Goal: Information Seeking & Learning: Learn about a topic

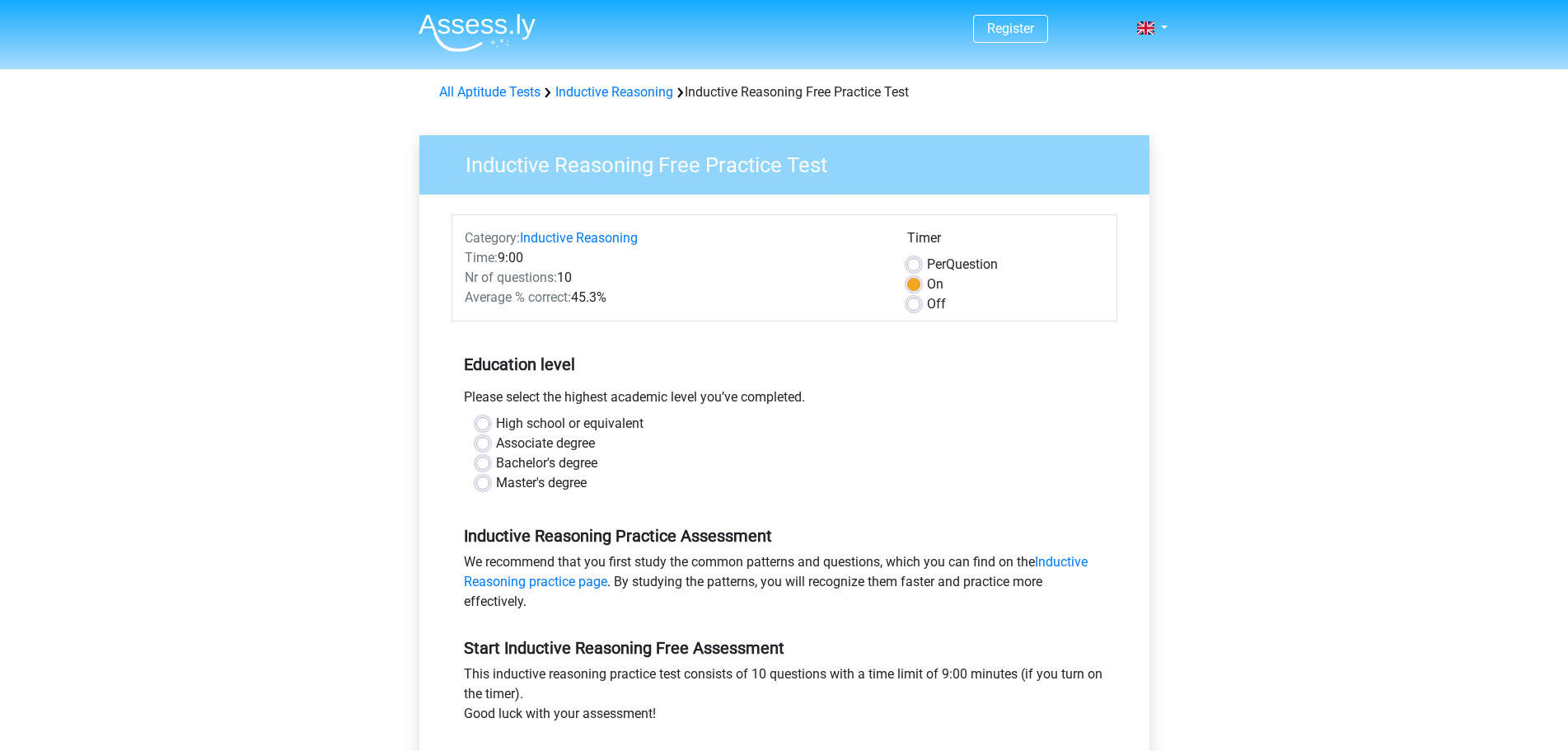
click at [496, 459] on label "Bachelor's degree" at bounding box center [546, 464] width 101 height 20
click at [489, 459] on input "Bachelor's degree" at bounding box center [482, 462] width 13 height 16
radio input "true"
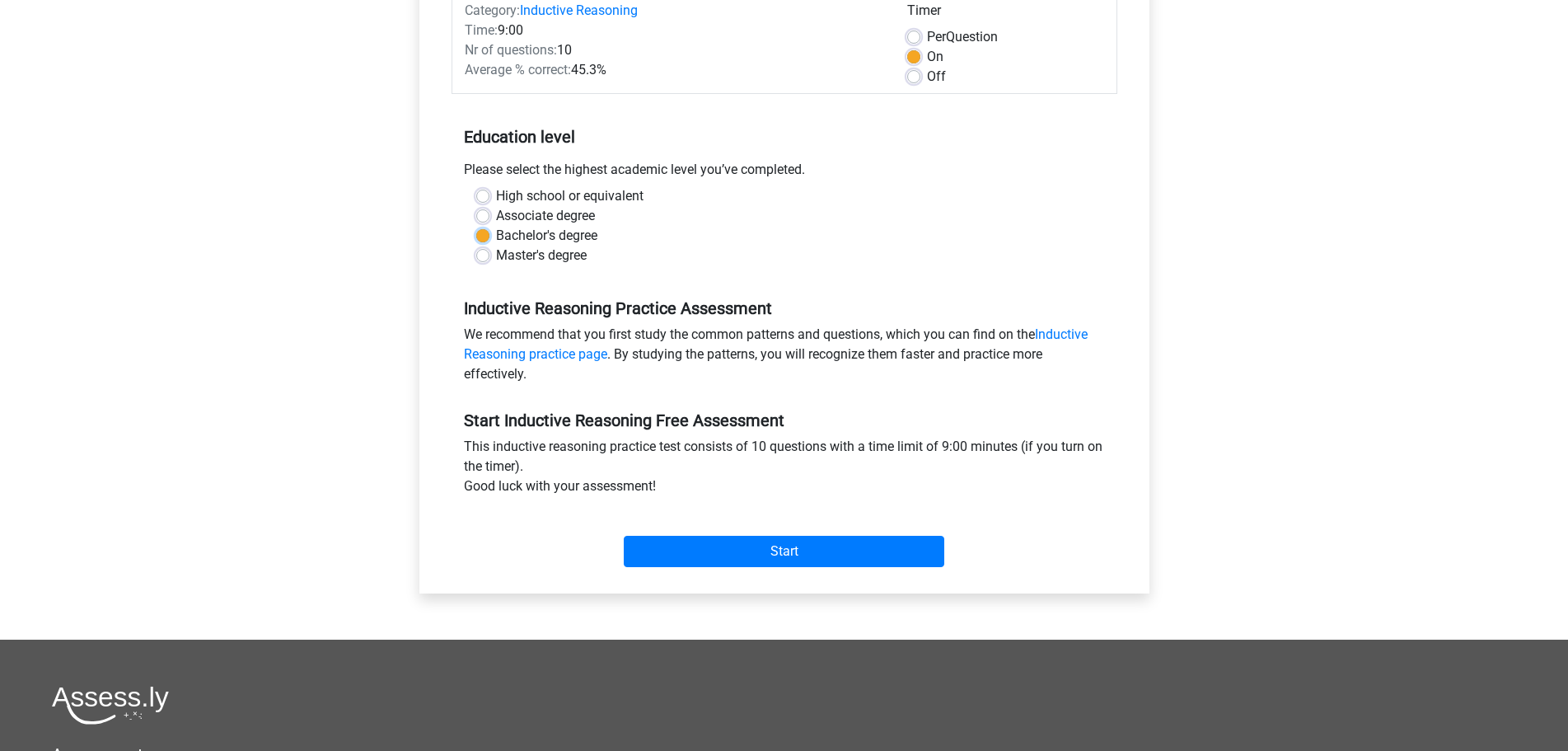
scroll to position [165, 0]
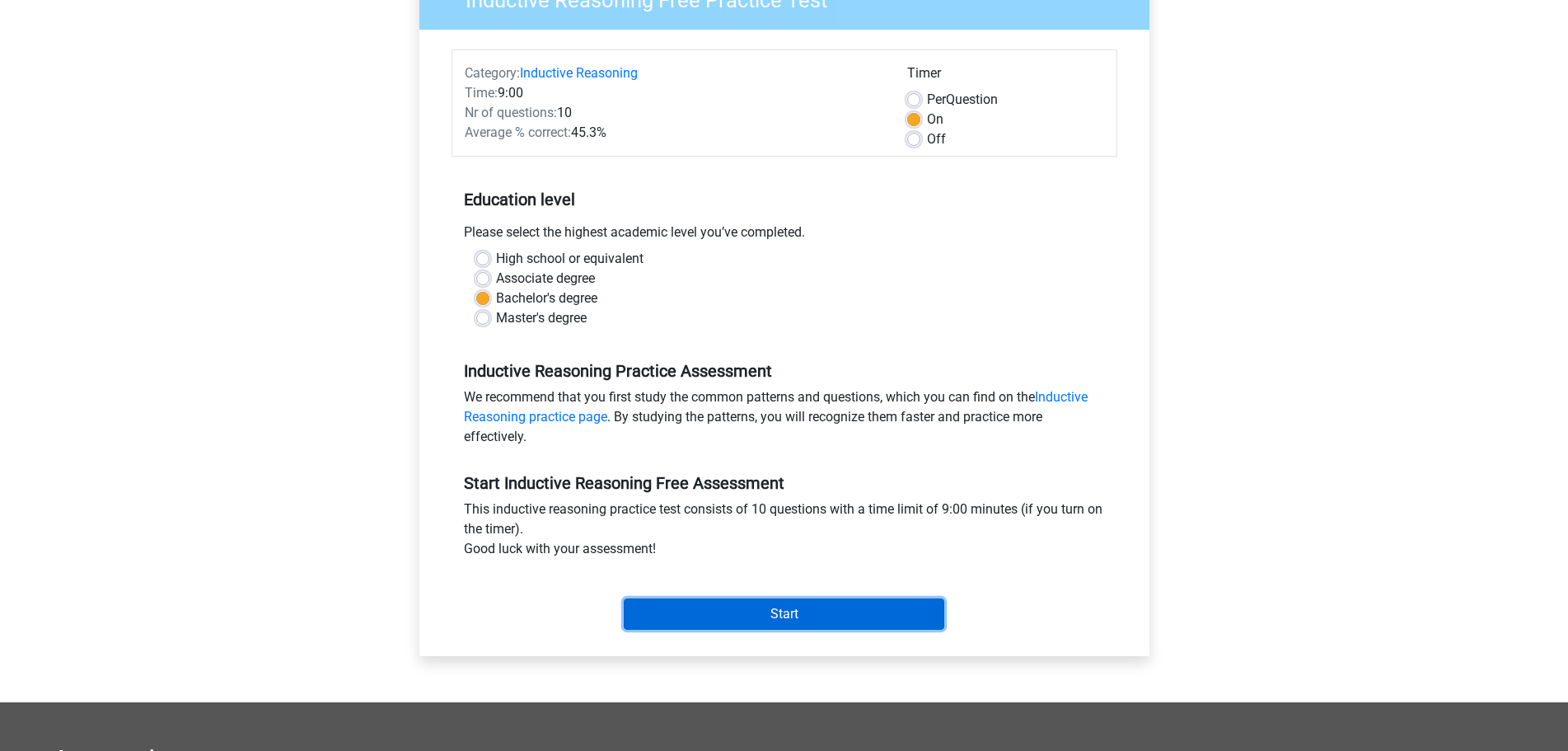
click at [729, 621] on input "Start" at bounding box center [784, 614] width 321 height 31
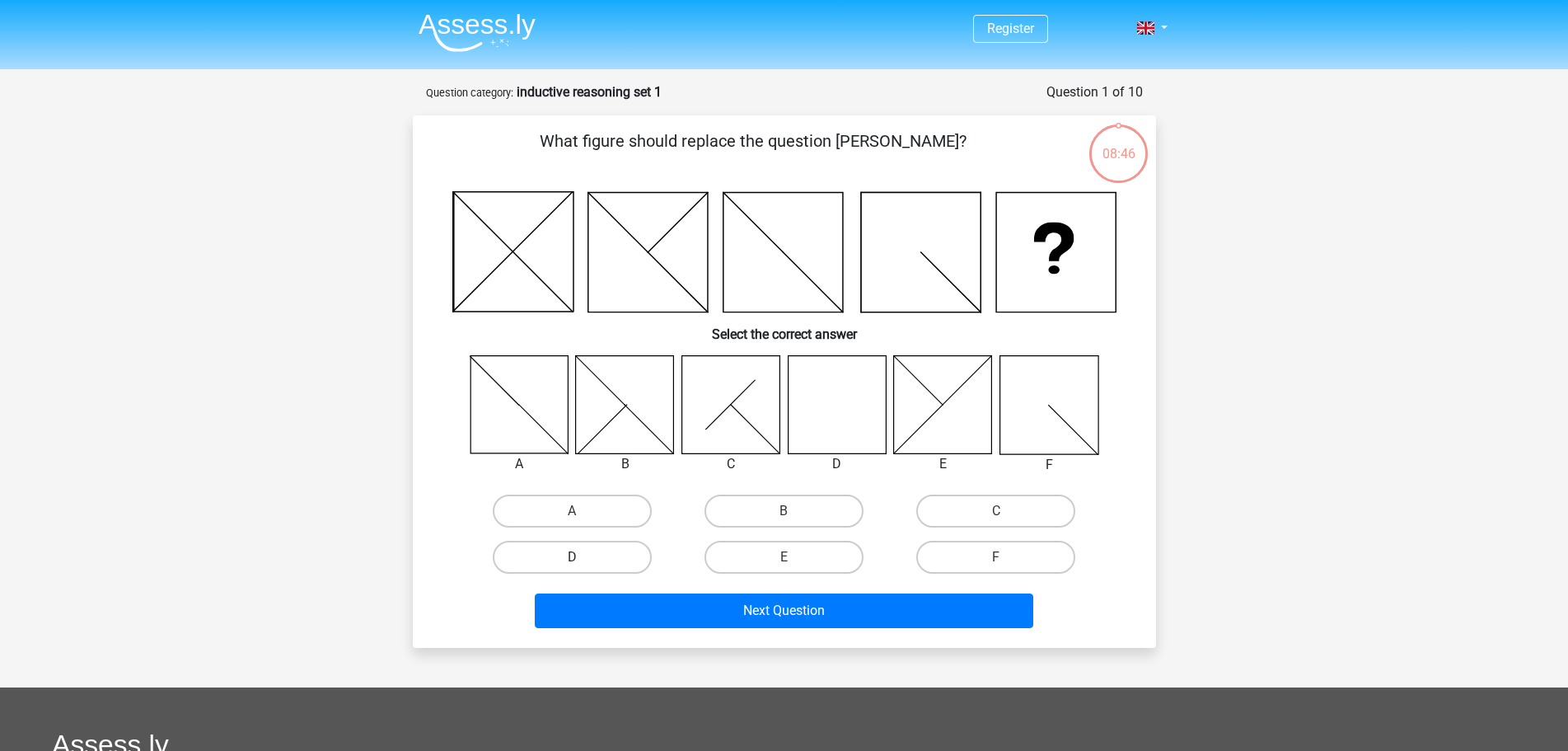
click at [552, 552] on label "D" at bounding box center [572, 557] width 159 height 33
click at [572, 557] on input "D" at bounding box center [577, 562] width 11 height 11
radio input "true"
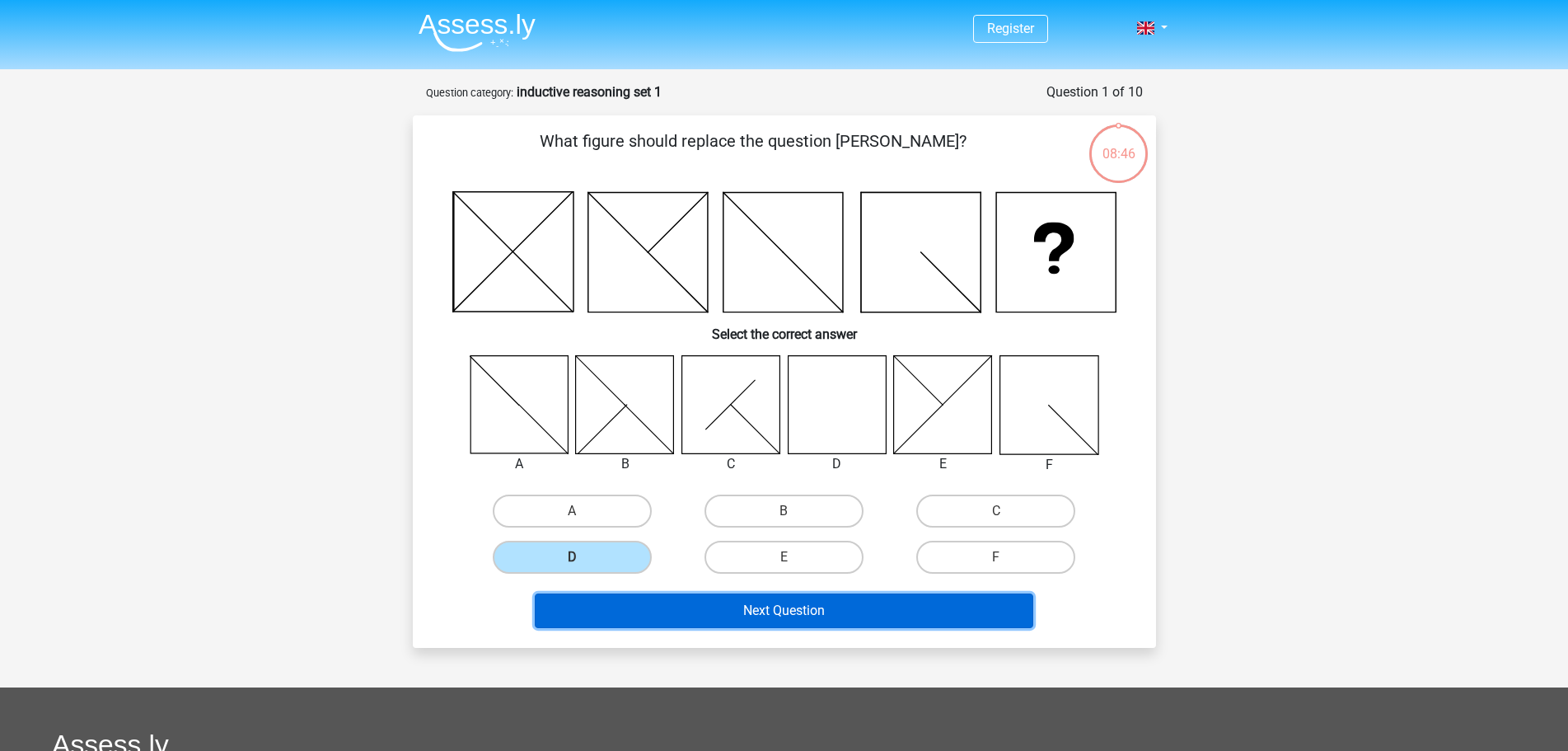
click at [634, 614] on button "Next Question" at bounding box center [784, 611] width 498 height 35
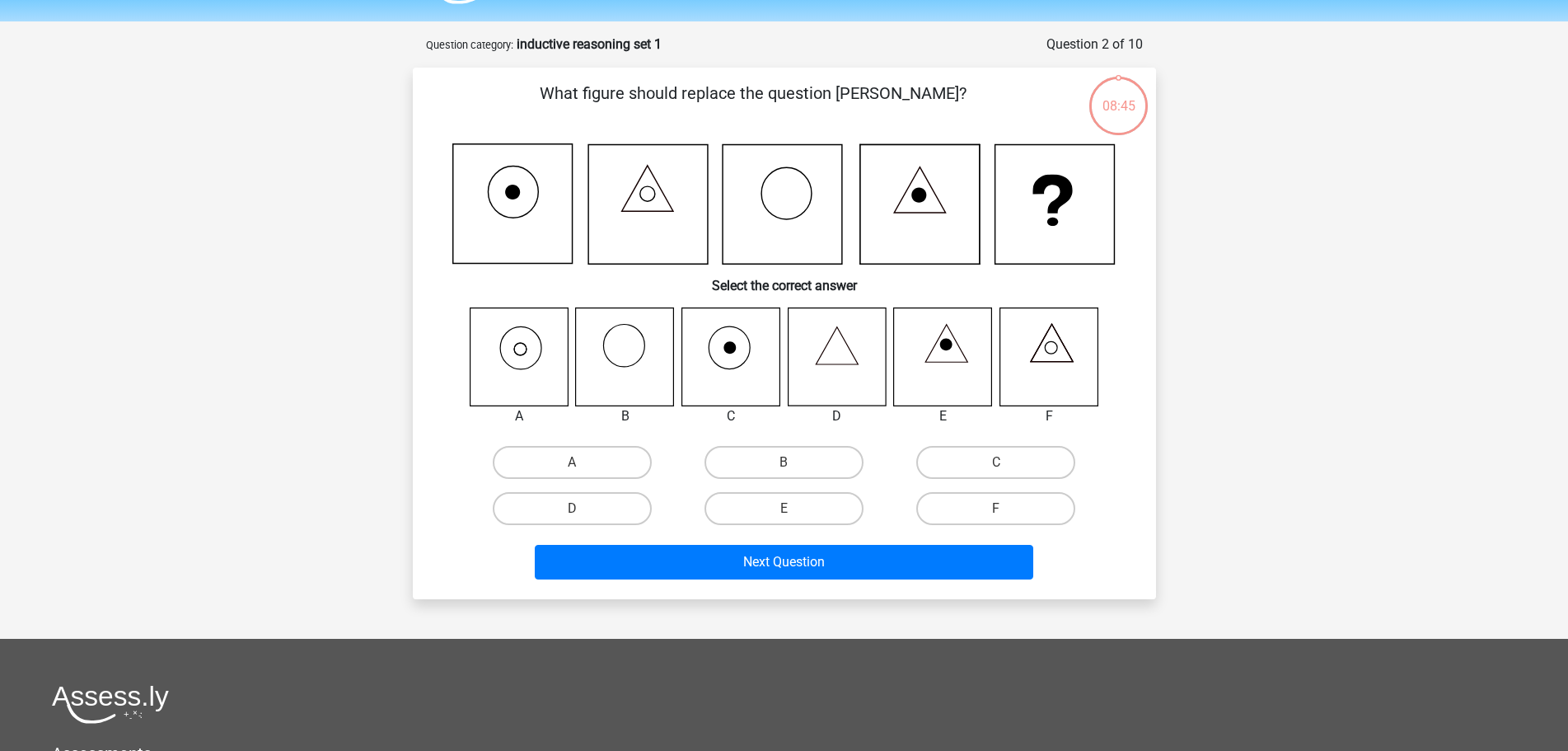
scroll to position [83, 0]
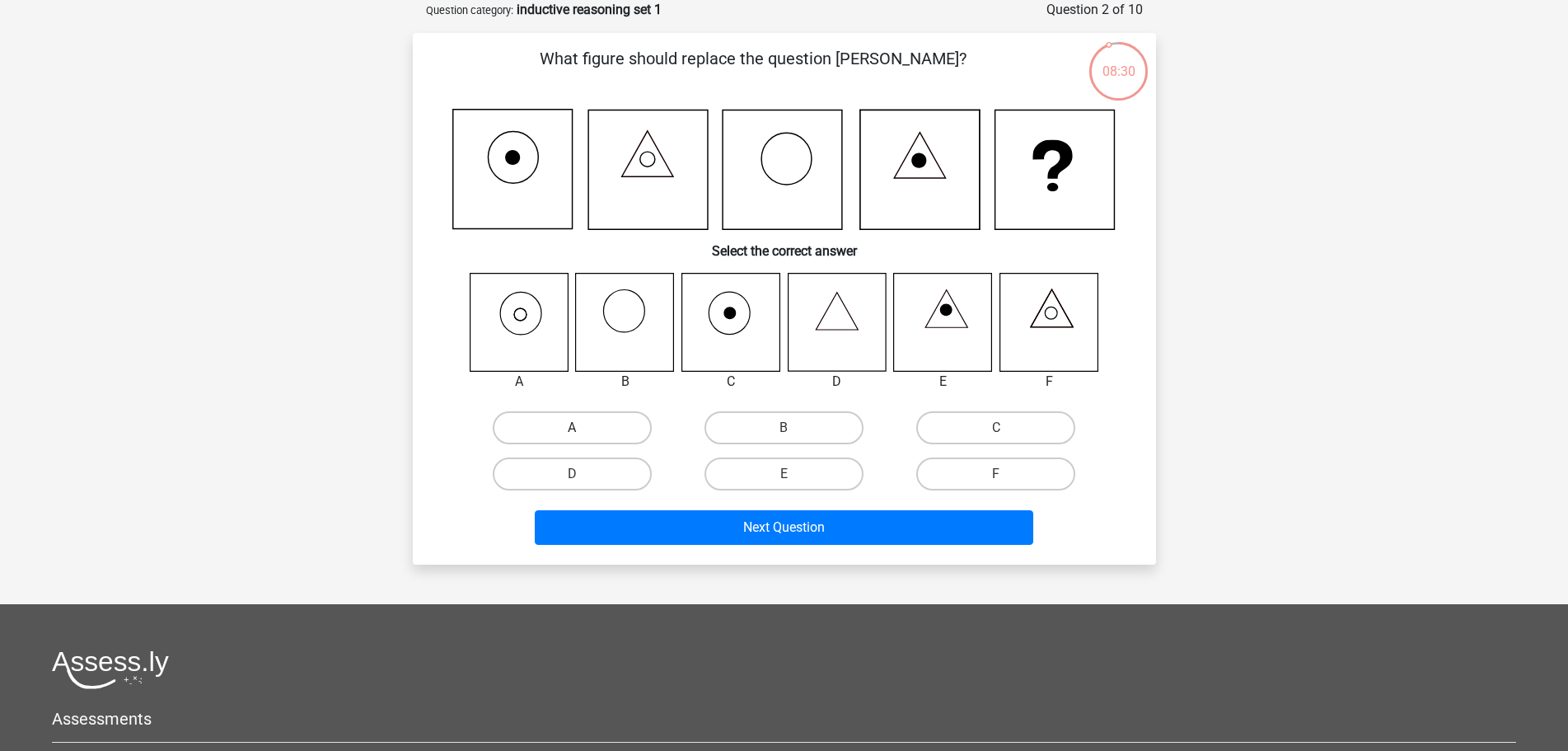
click at [560, 425] on label "A" at bounding box center [572, 428] width 159 height 33
click at [572, 428] on input "A" at bounding box center [577, 433] width 11 height 11
radio input "true"
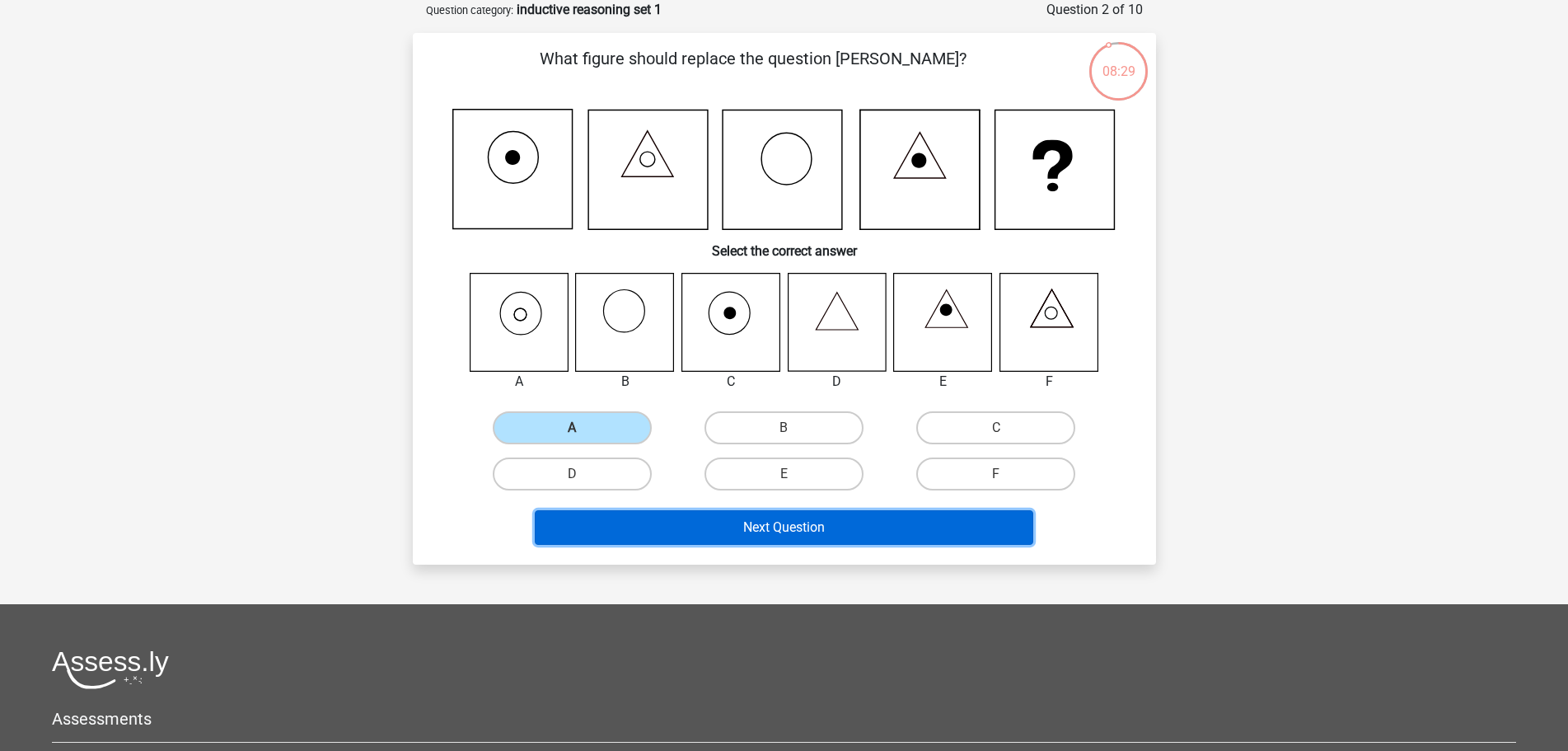
click at [654, 530] on button "Next Question" at bounding box center [784, 527] width 498 height 35
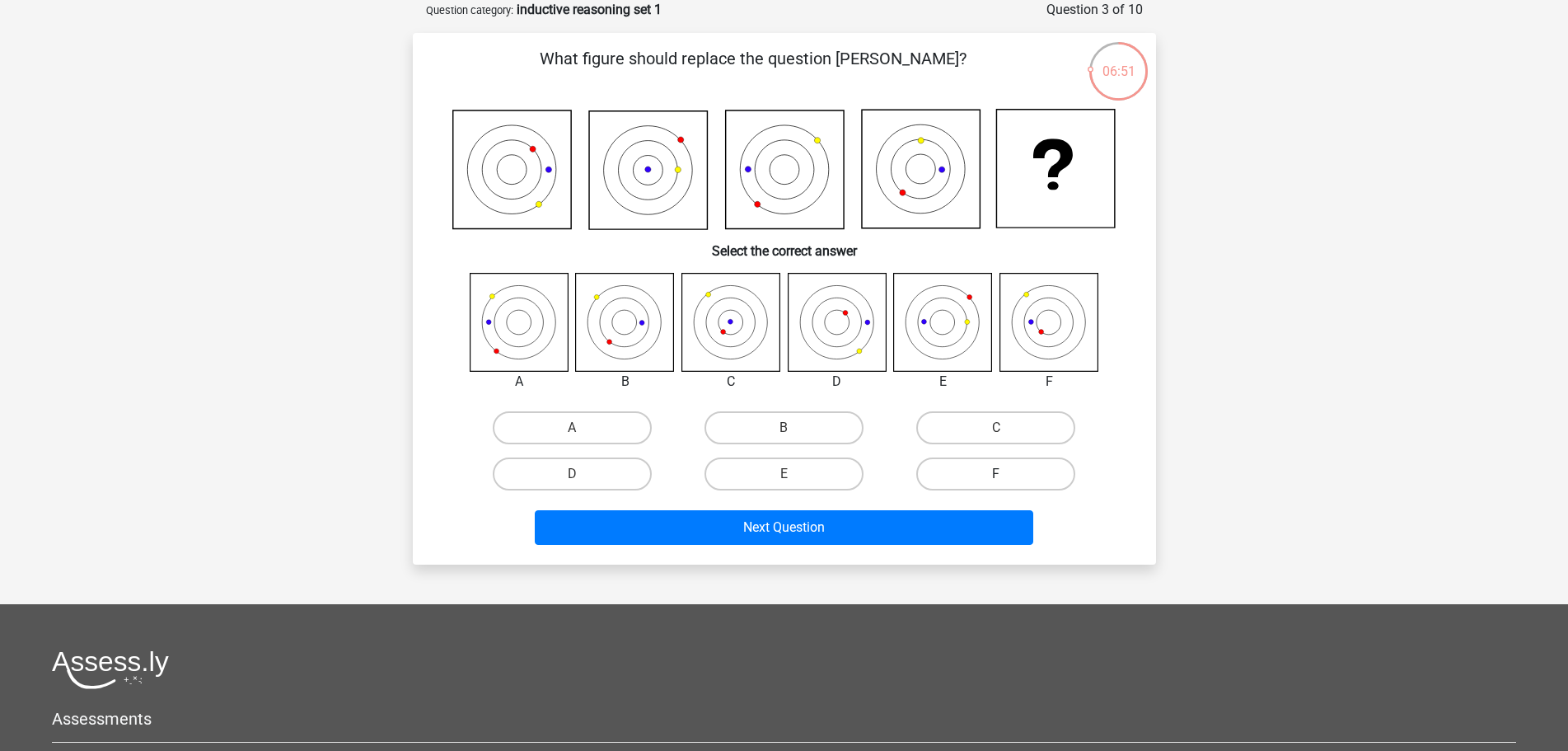
click at [967, 479] on label "F" at bounding box center [996, 473] width 159 height 33
click at [997, 479] on input "F" at bounding box center [1002, 480] width 11 height 11
radio input "true"
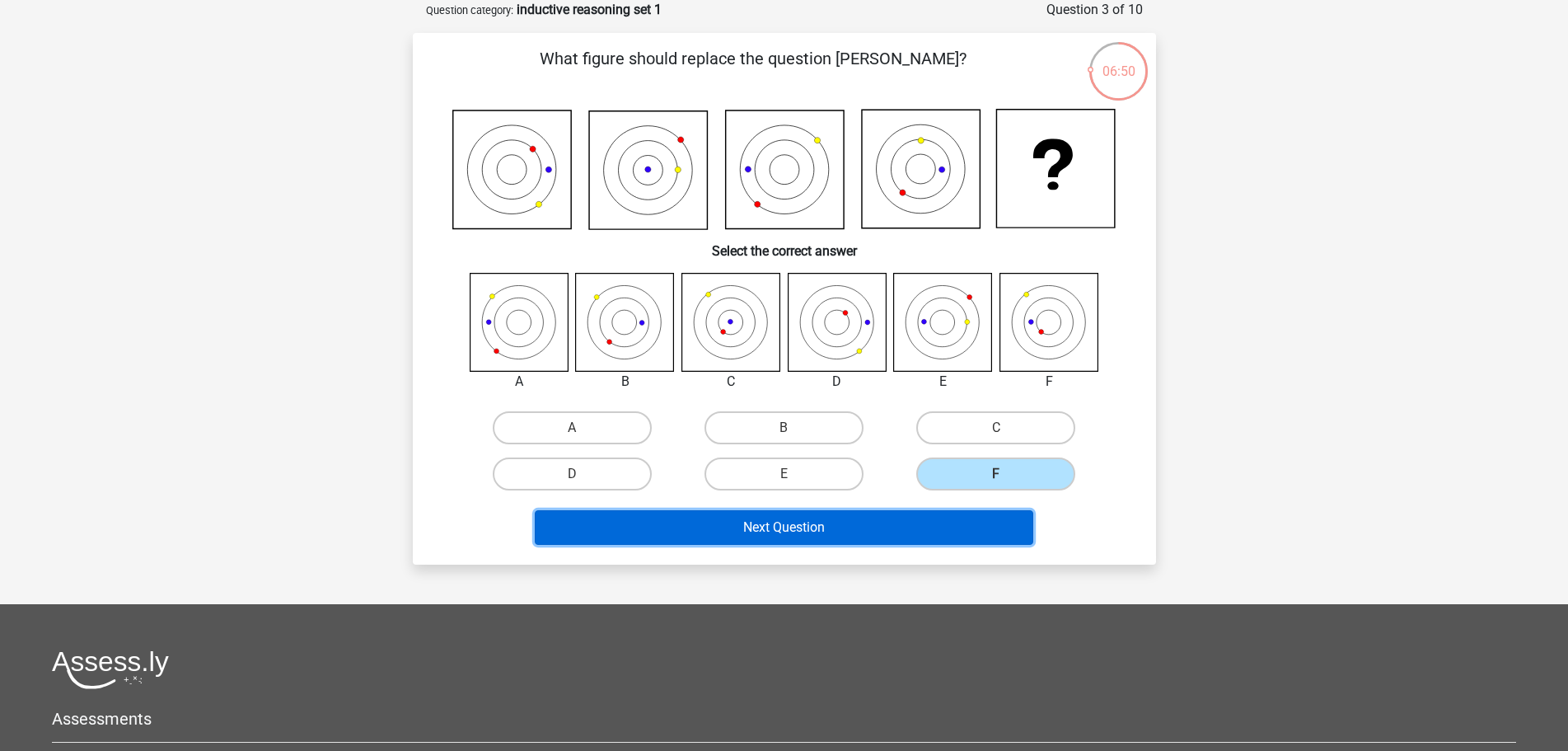
click at [909, 528] on button "Next Question" at bounding box center [784, 527] width 498 height 35
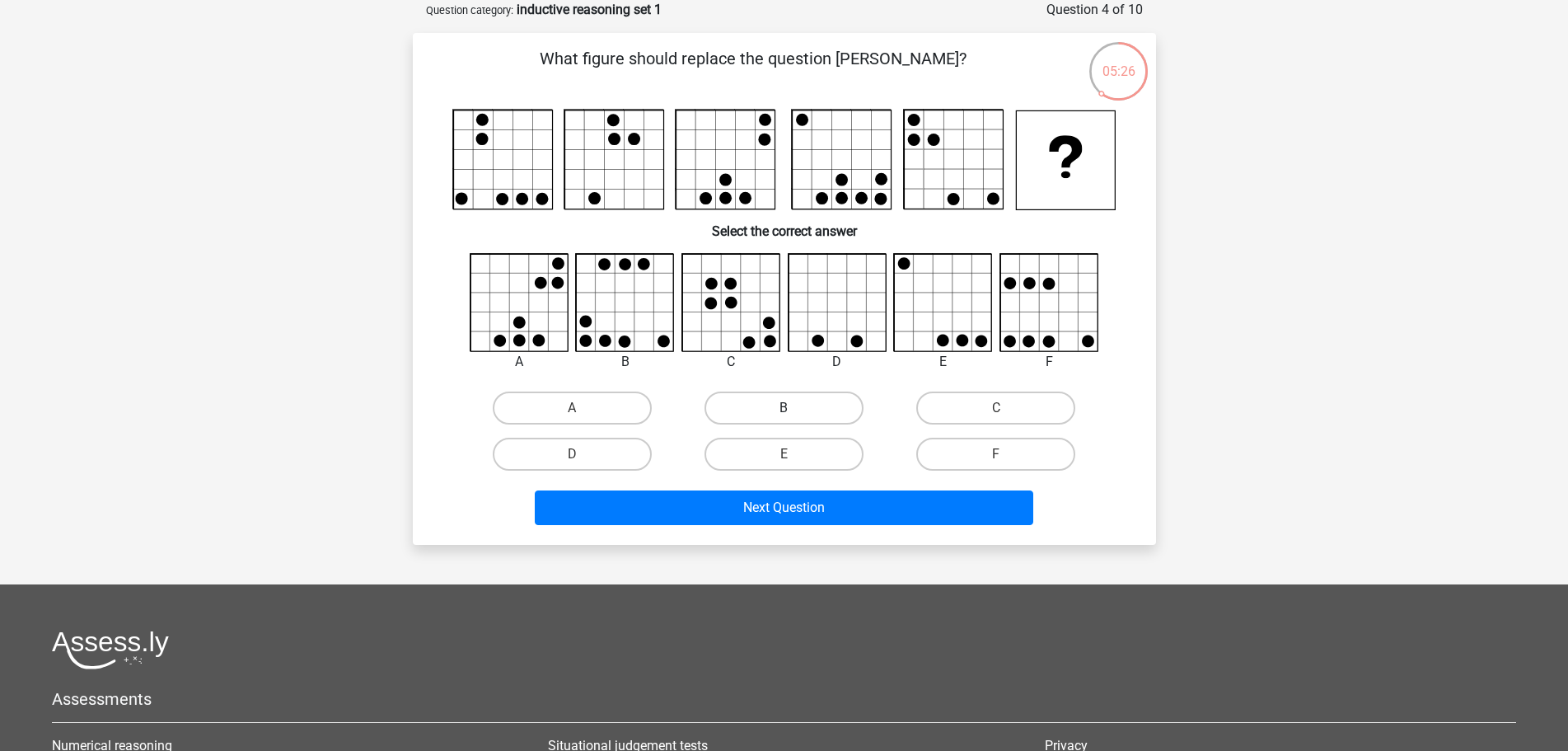
click at [760, 414] on label "B" at bounding box center [784, 408] width 159 height 33
click at [784, 414] on input "B" at bounding box center [789, 413] width 11 height 11
radio input "true"
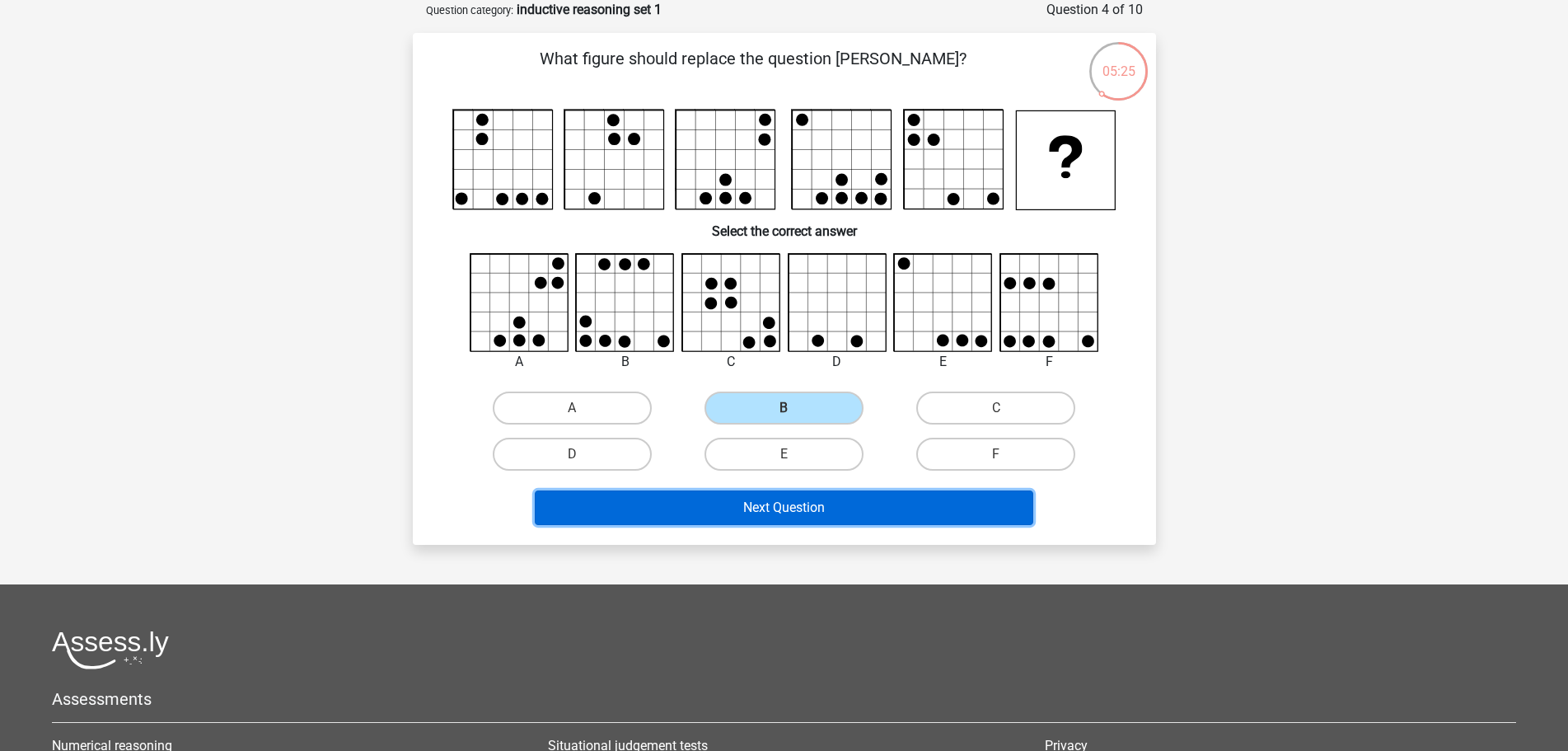
click at [805, 512] on button "Next Question" at bounding box center [784, 508] width 498 height 35
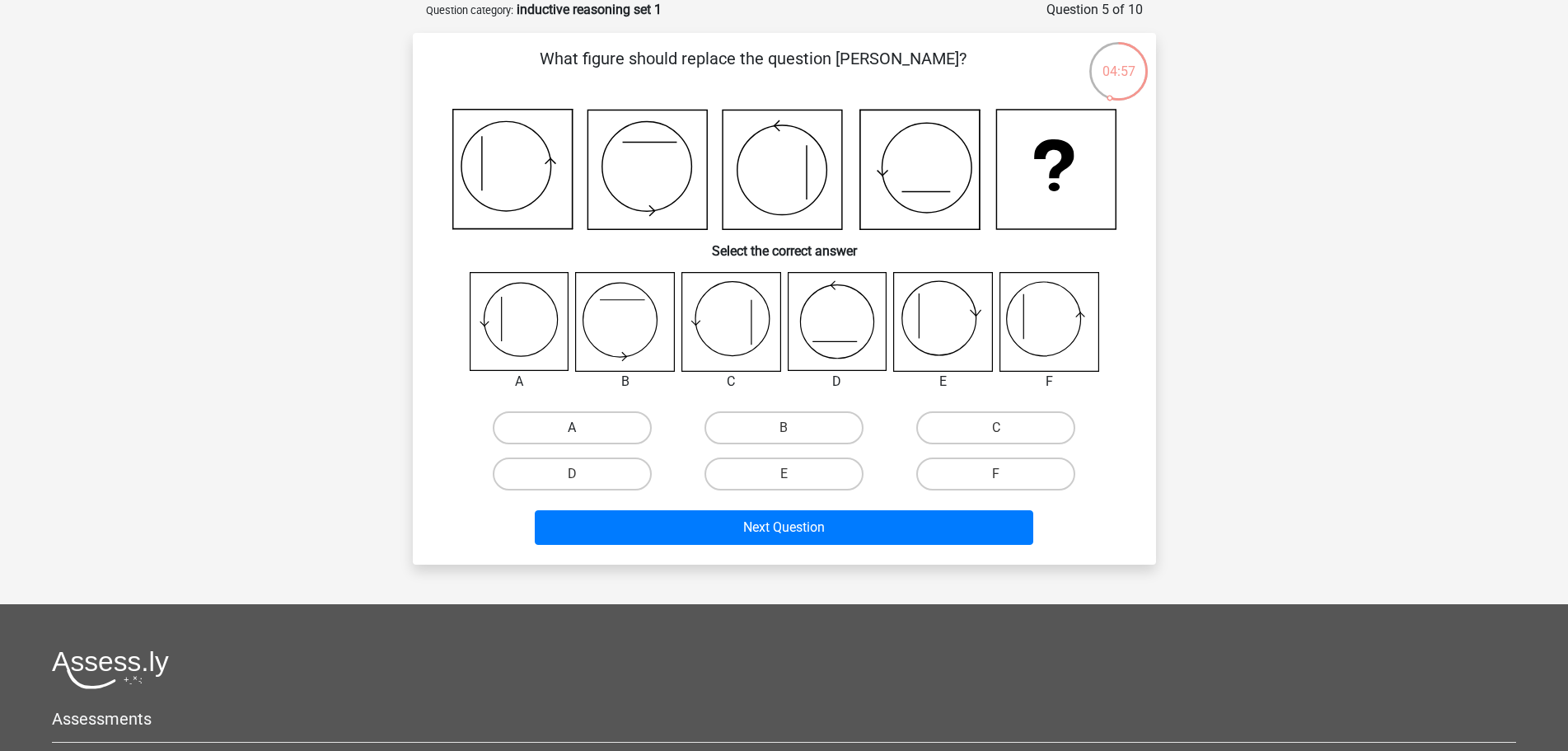
click at [560, 428] on label "A" at bounding box center [572, 428] width 159 height 33
click at [572, 428] on input "A" at bounding box center [577, 433] width 11 height 11
radio input "true"
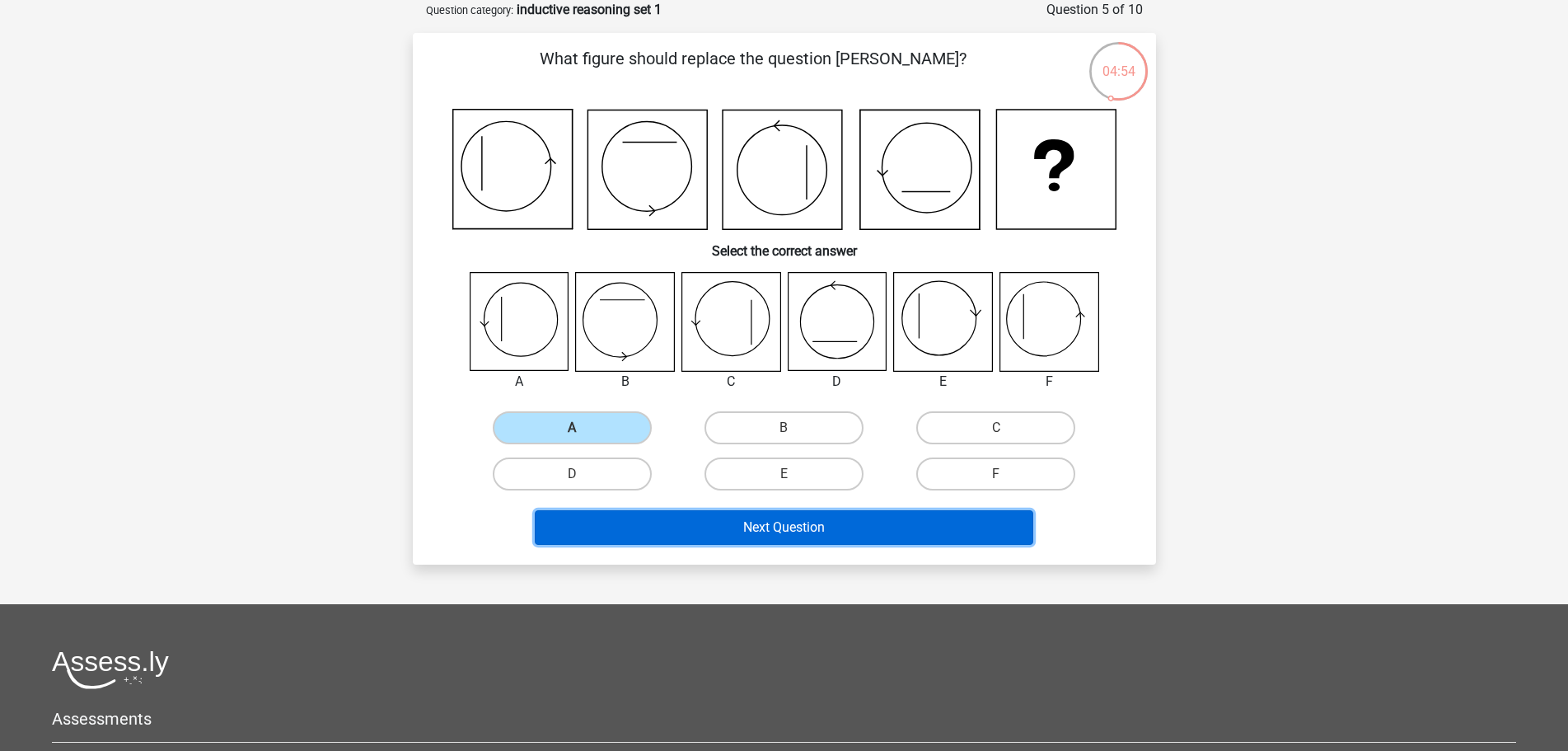
click at [676, 527] on button "Next Question" at bounding box center [784, 527] width 498 height 35
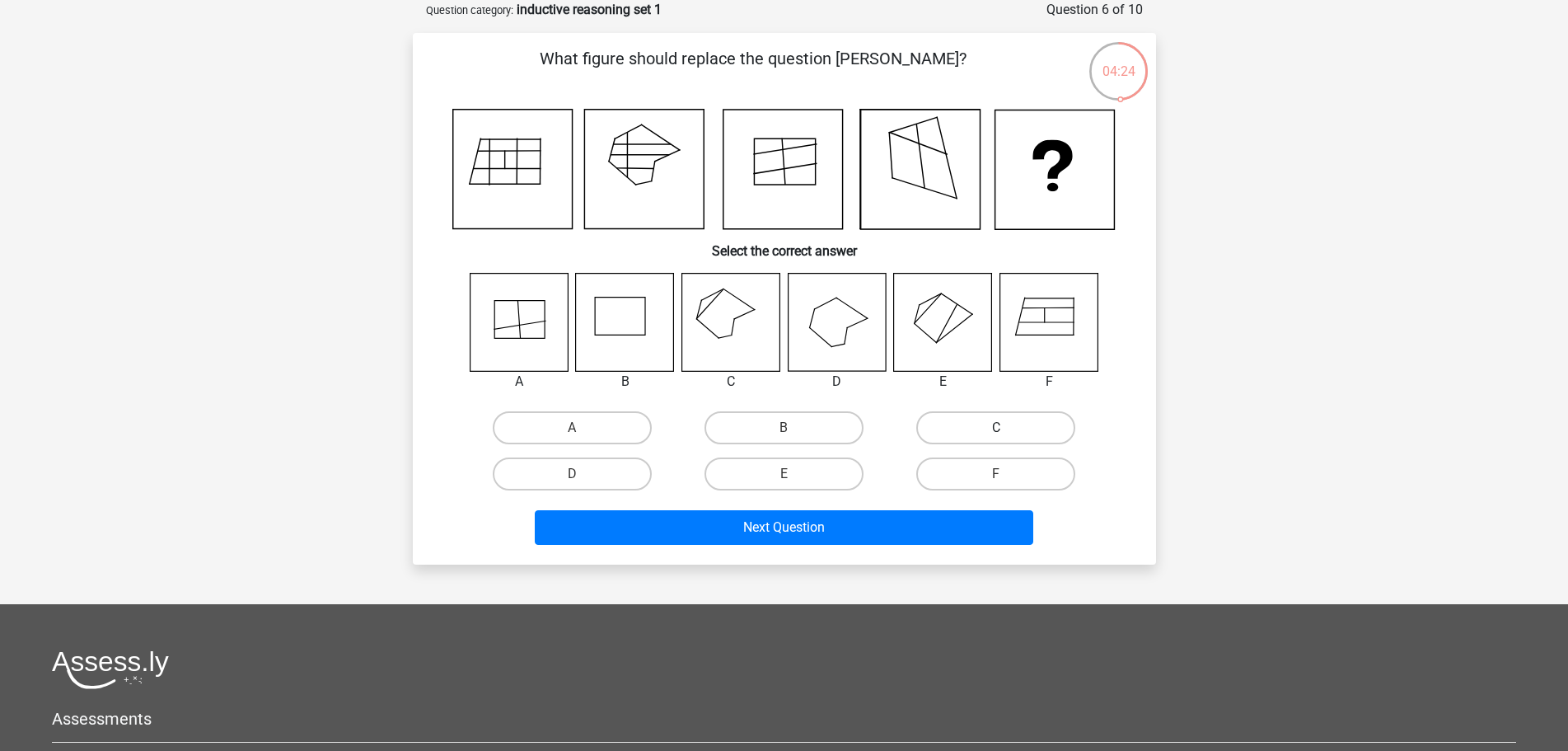
click at [980, 429] on label "C" at bounding box center [996, 428] width 159 height 33
click at [997, 429] on input "C" at bounding box center [1002, 433] width 11 height 11
radio input "true"
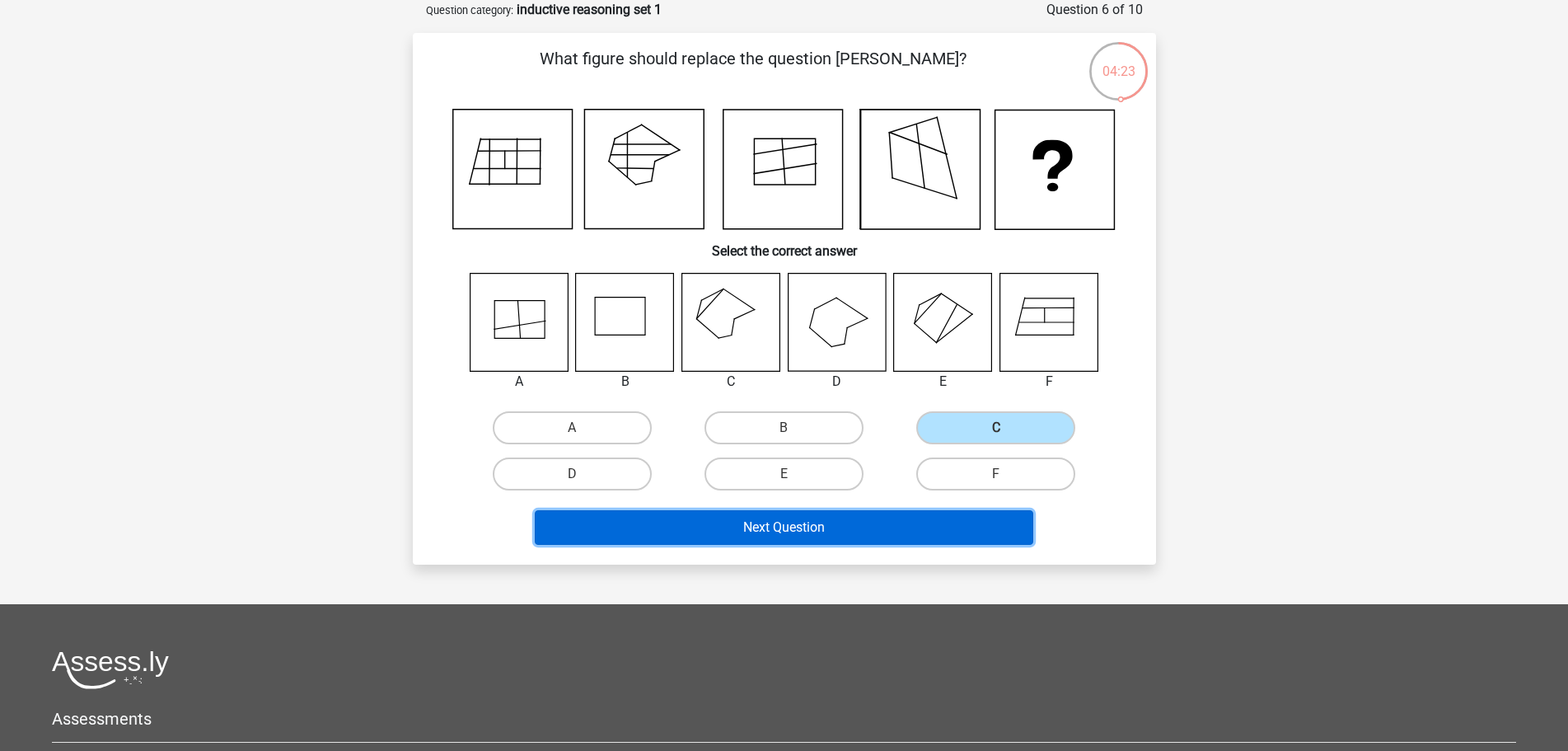
click at [897, 538] on button "Next Question" at bounding box center [784, 527] width 498 height 35
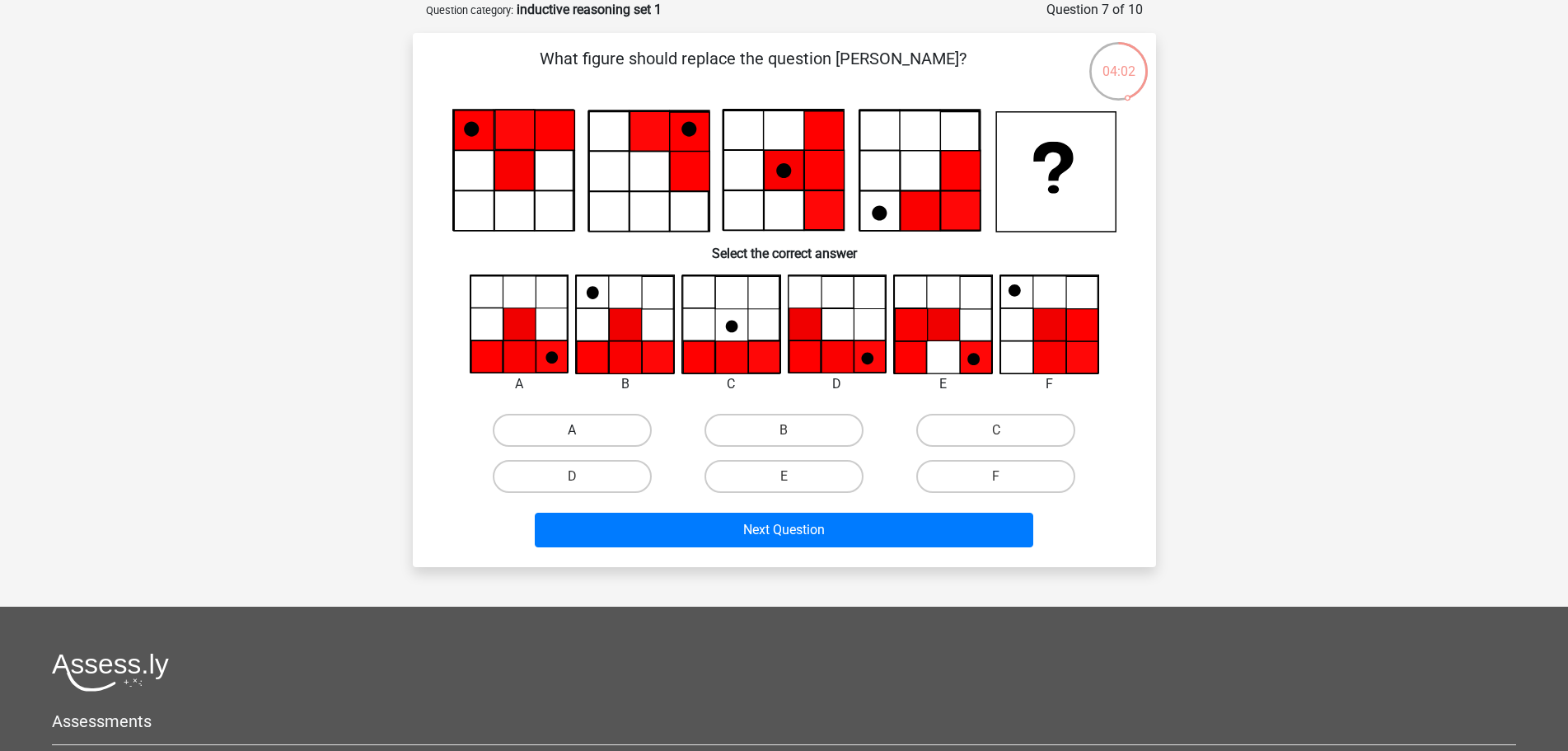
click at [587, 421] on label "A" at bounding box center [572, 430] width 159 height 33
click at [583, 430] on input "A" at bounding box center [577, 436] width 11 height 11
radio input "true"
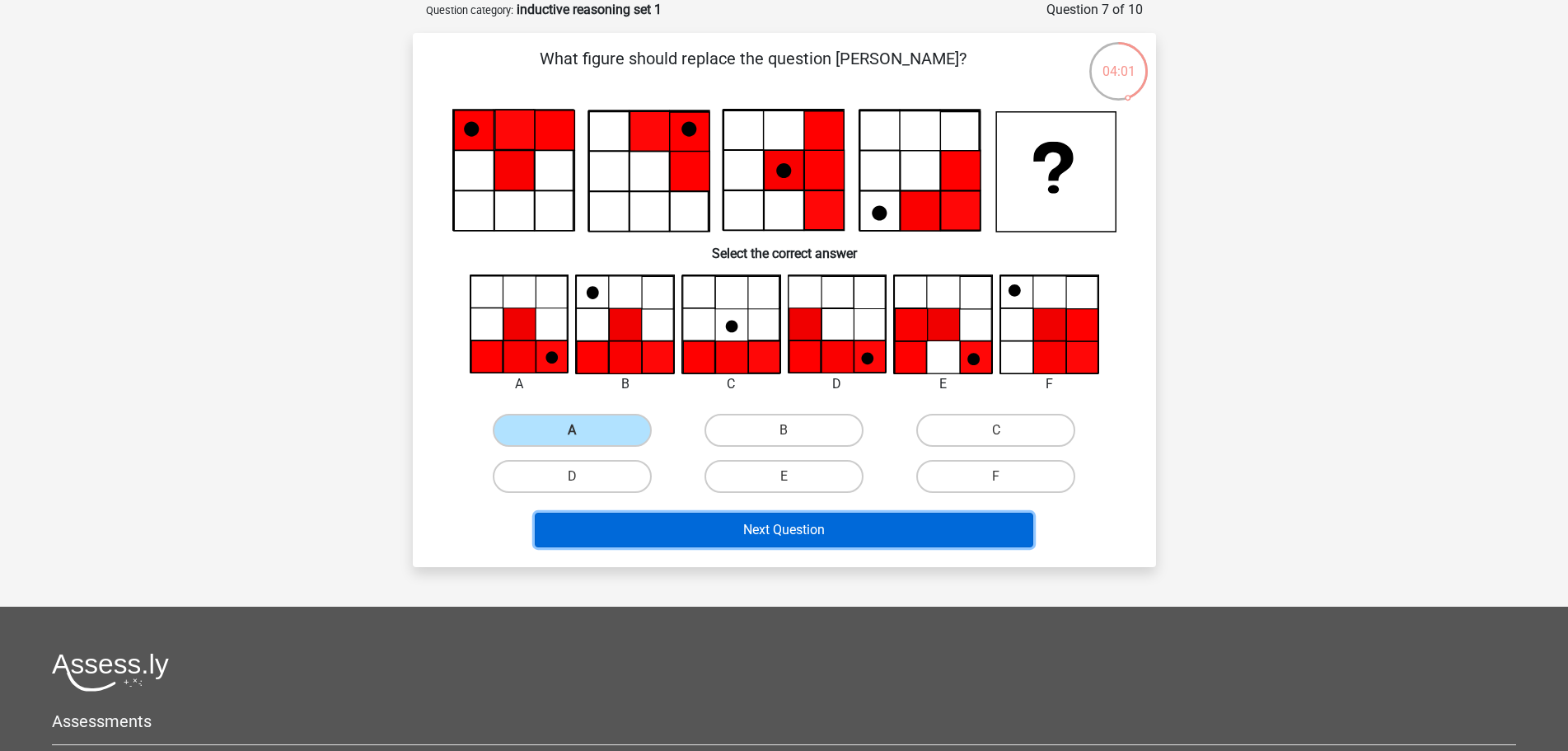
click at [683, 517] on button "Next Question" at bounding box center [784, 530] width 498 height 35
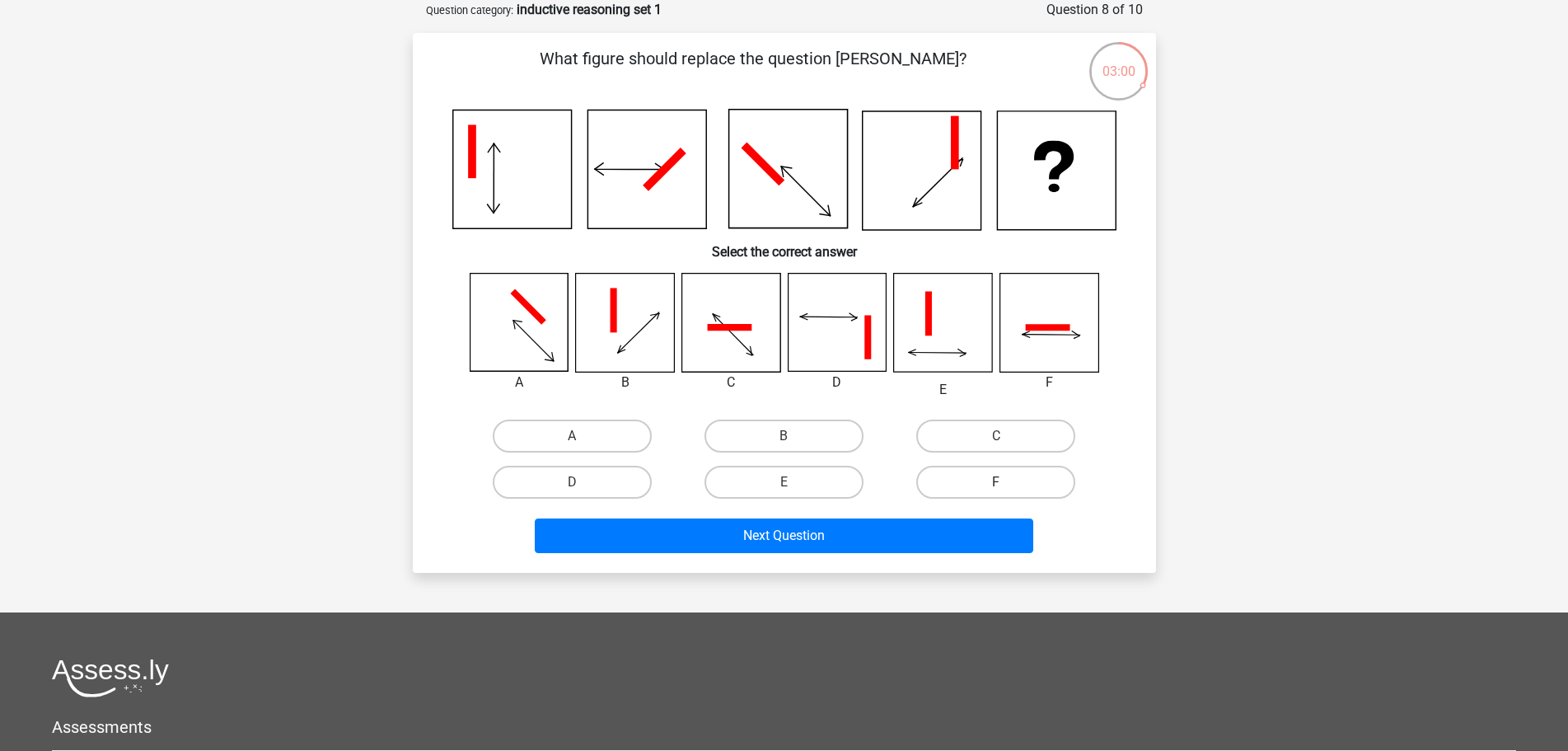
click at [1026, 475] on label "F" at bounding box center [996, 482] width 159 height 33
click at [1008, 482] on input "F" at bounding box center [1002, 488] width 11 height 11
radio input "true"
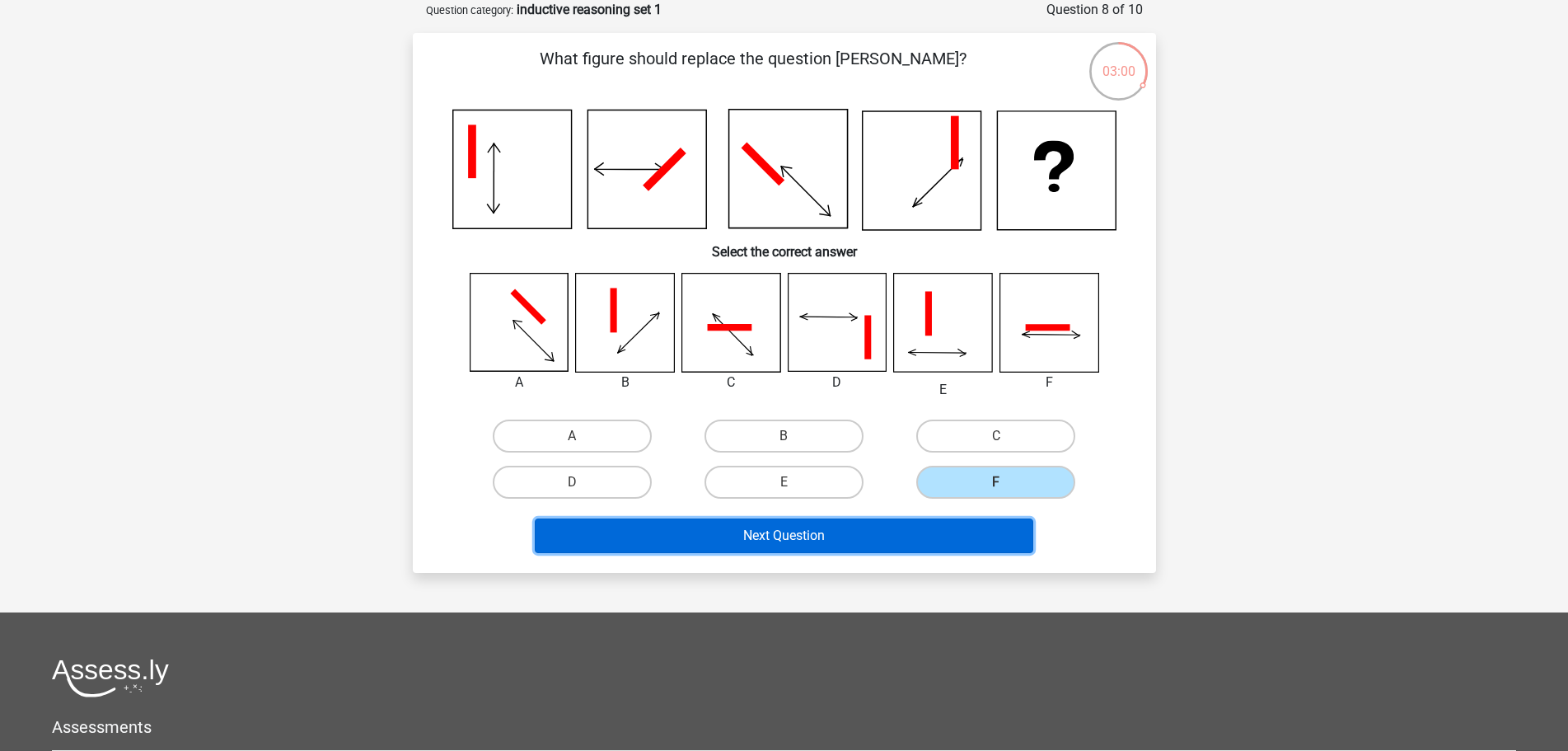
click at [967, 537] on button "Next Question" at bounding box center [784, 535] width 498 height 35
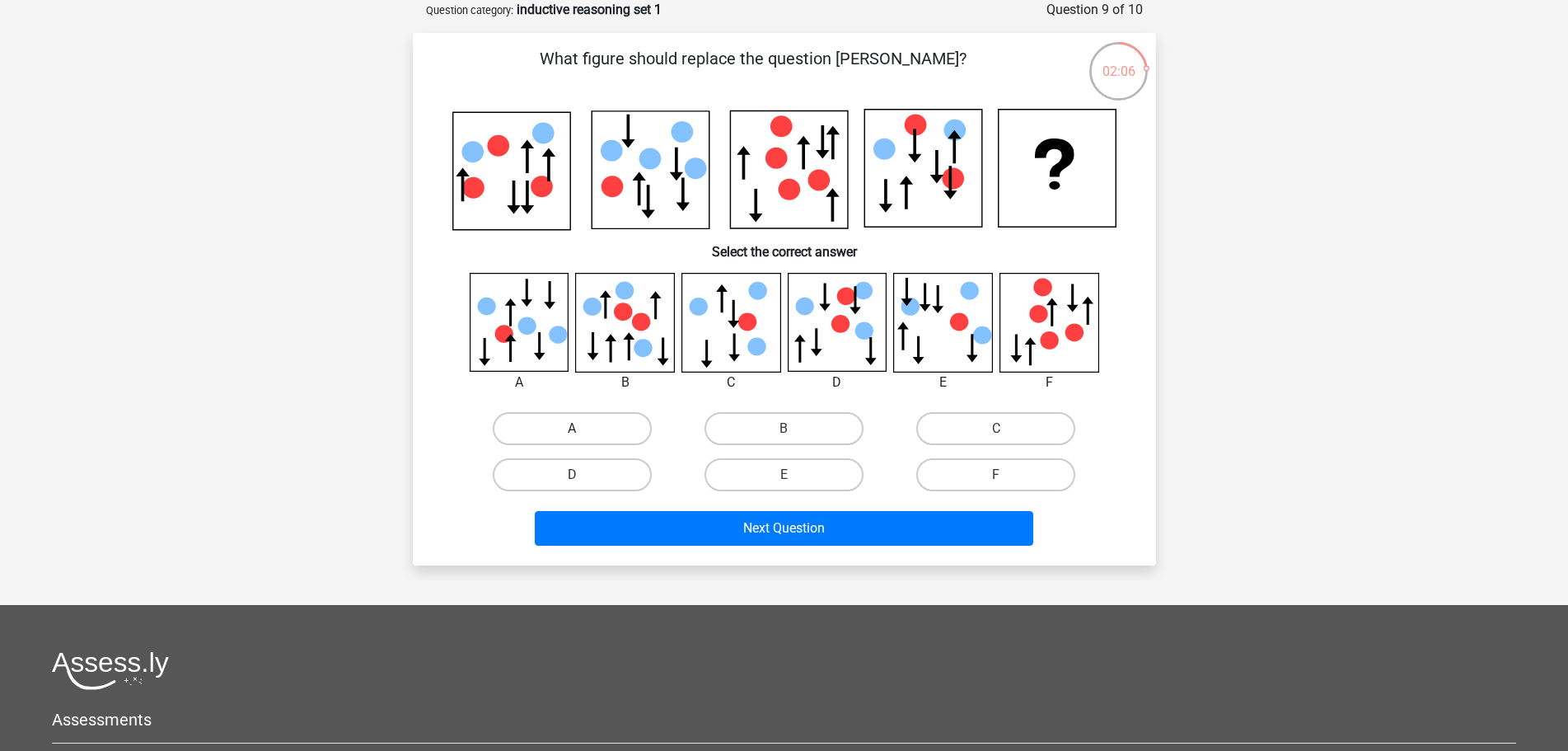
click at [562, 425] on label "A" at bounding box center [572, 429] width 159 height 33
click at [572, 429] on input "A" at bounding box center [577, 434] width 11 height 11
radio input "true"
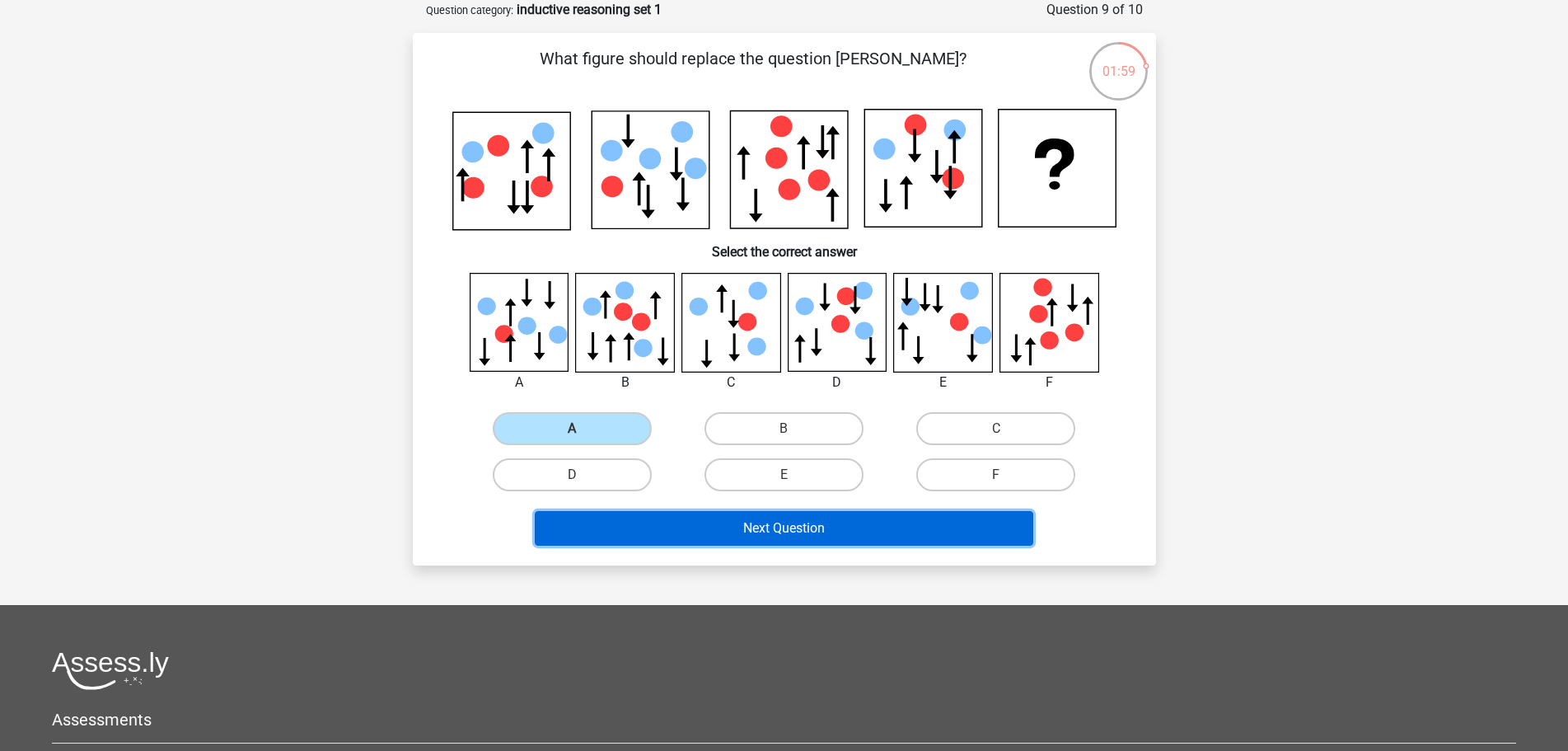
click at [796, 519] on button "Next Question" at bounding box center [784, 528] width 498 height 35
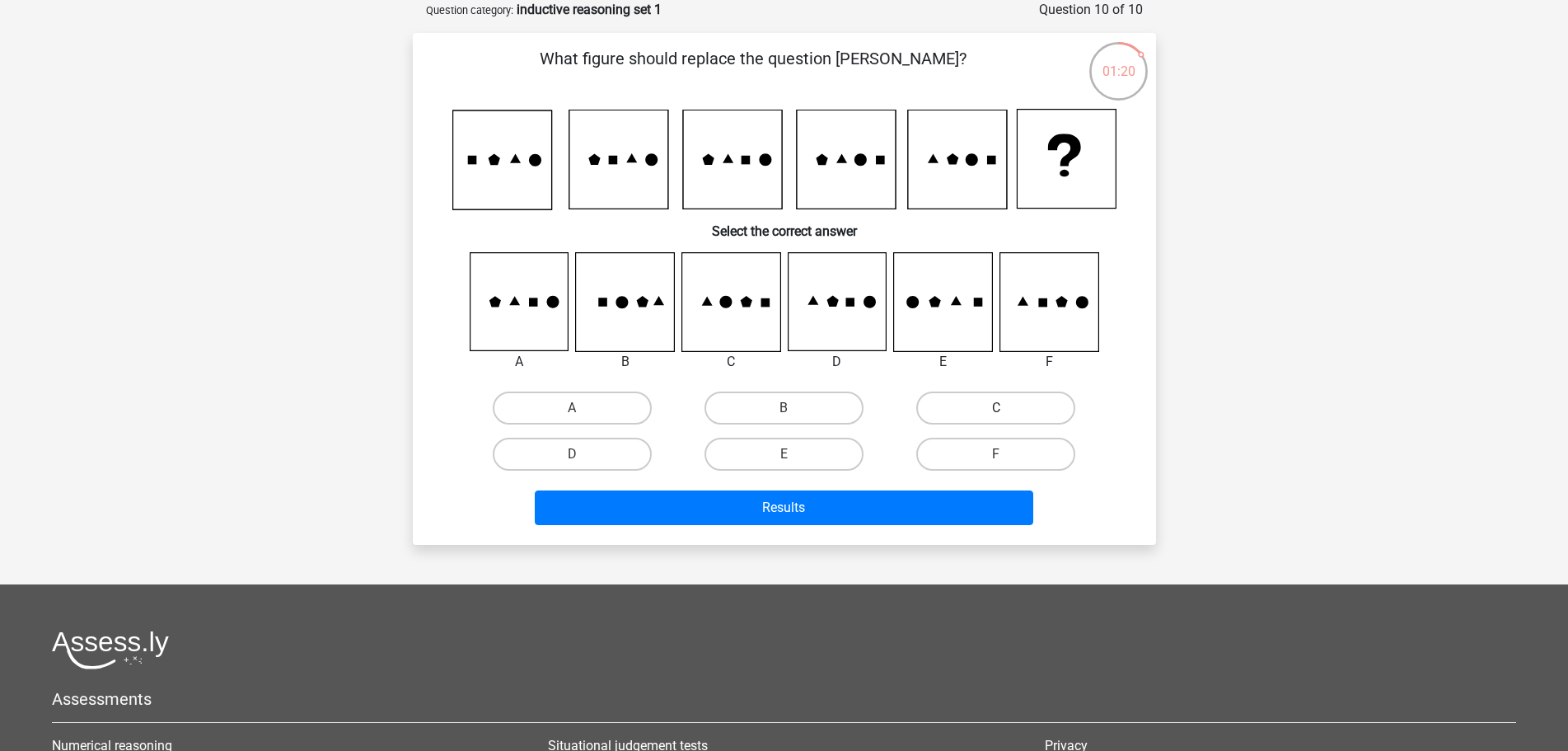
click at [1026, 419] on label "C" at bounding box center [996, 408] width 159 height 33
click at [1008, 419] on input "C" at bounding box center [1002, 413] width 11 height 11
radio input "true"
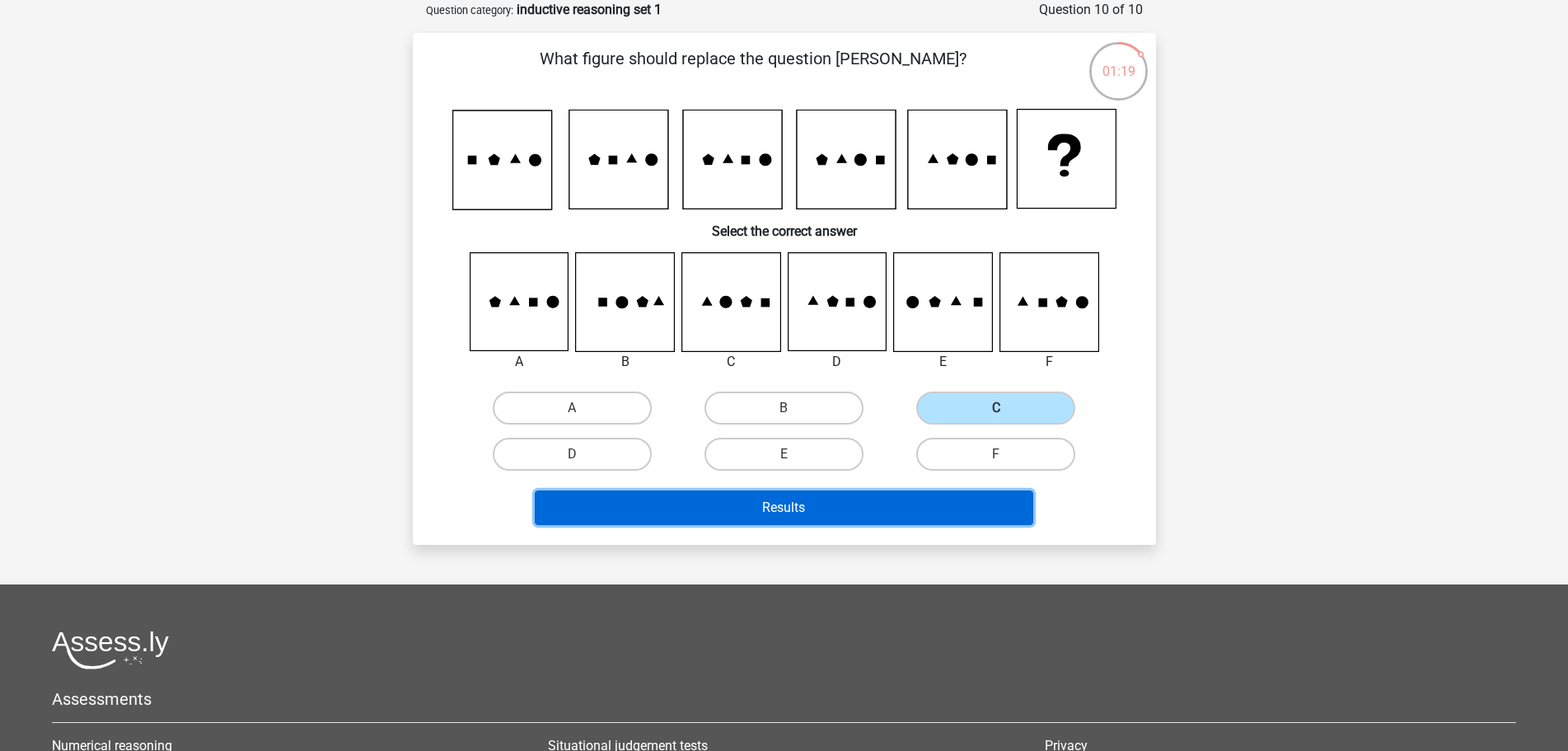
click at [974, 510] on button "Results" at bounding box center [784, 508] width 498 height 35
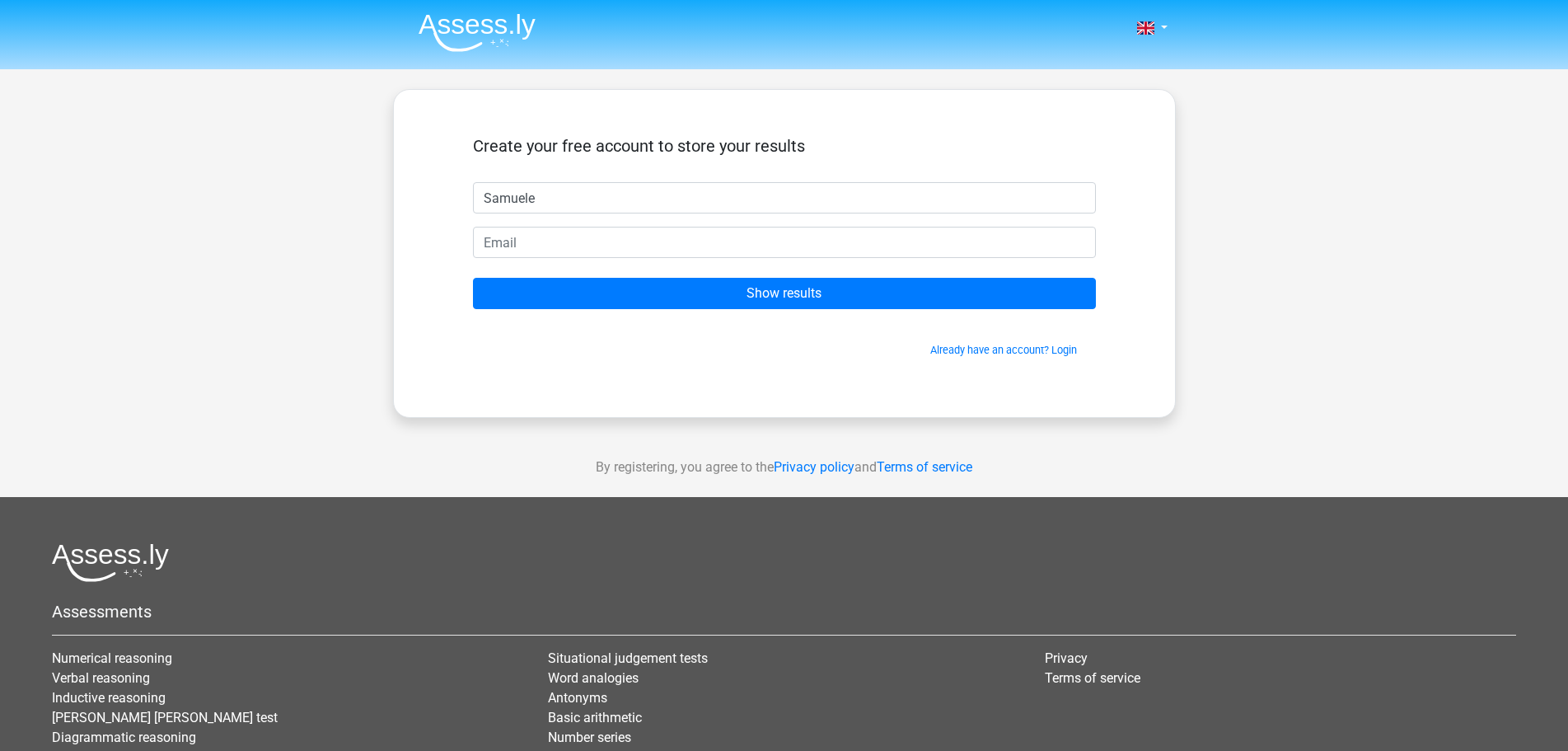
type input "Samuele"
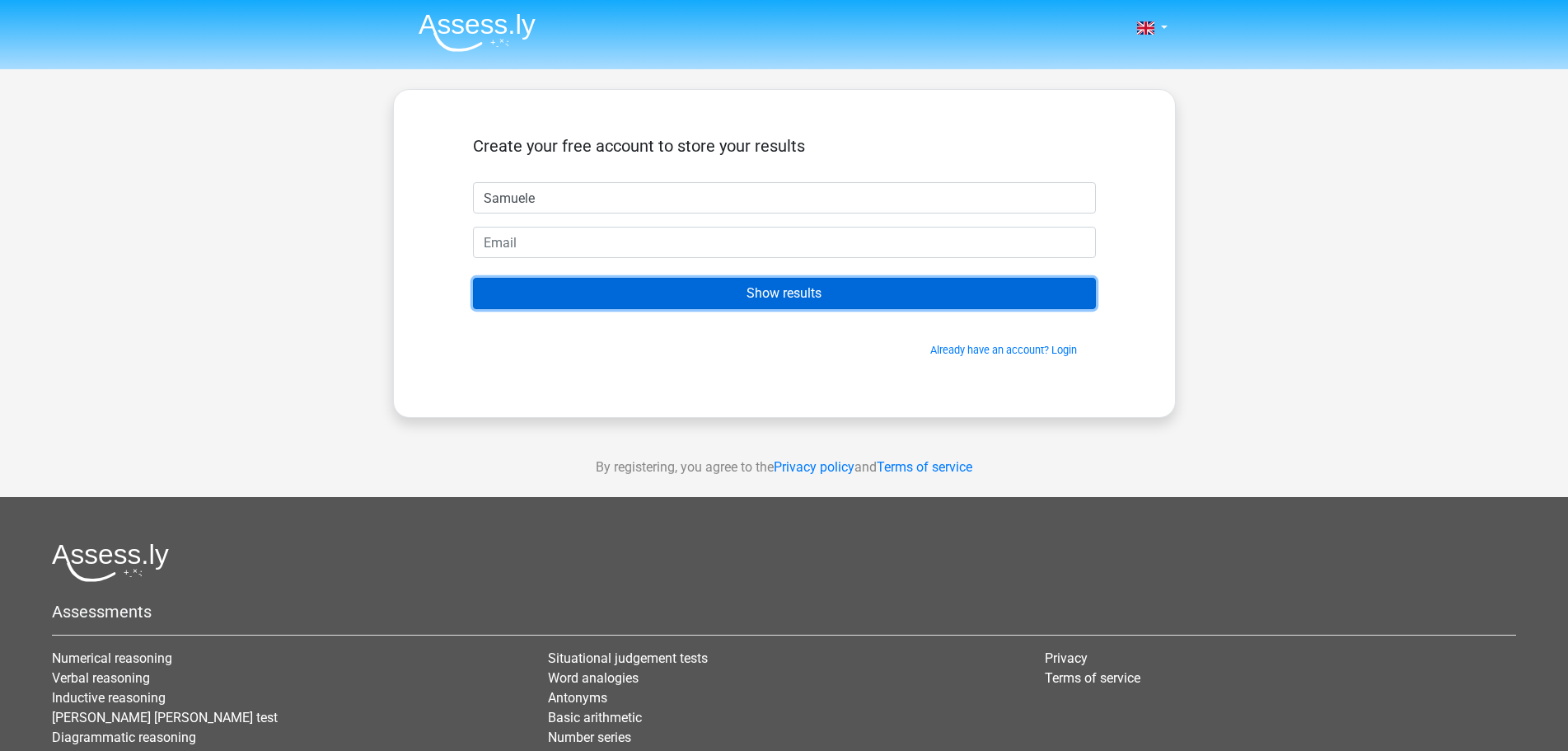
click at [754, 300] on input "Show results" at bounding box center [785, 293] width 623 height 31
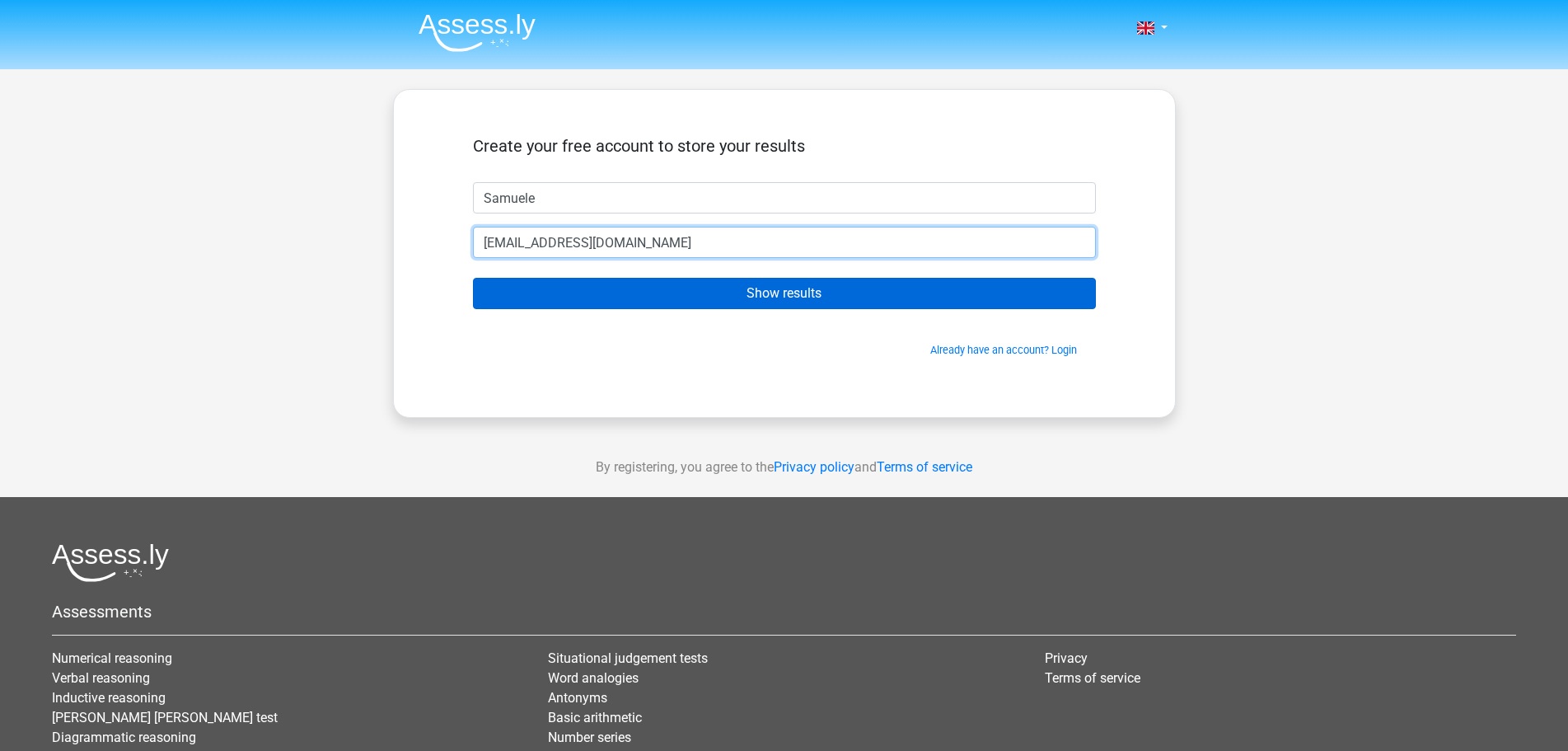
type input "[EMAIL_ADDRESS][DOMAIN_NAME]"
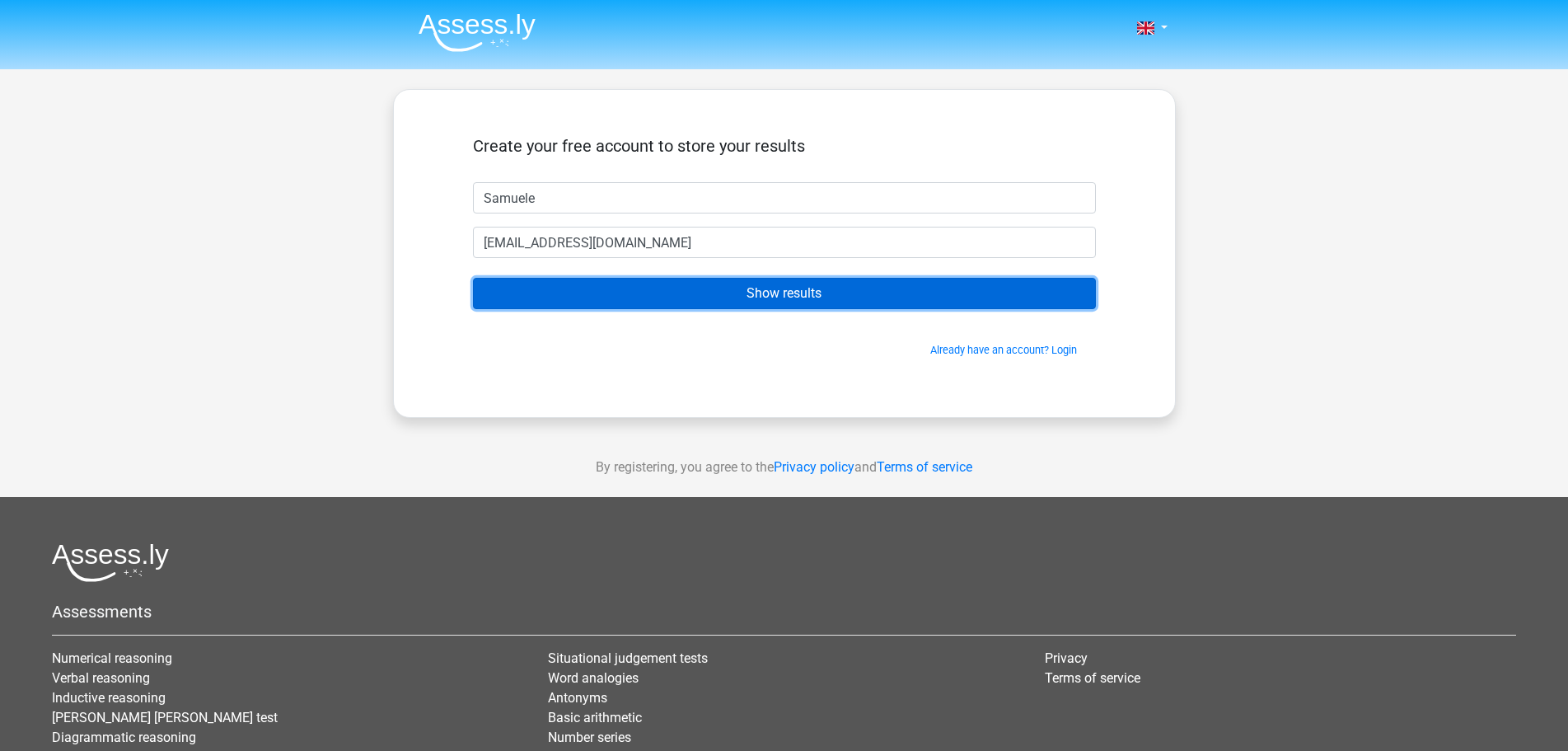
click at [601, 291] on input "Show results" at bounding box center [785, 293] width 623 height 31
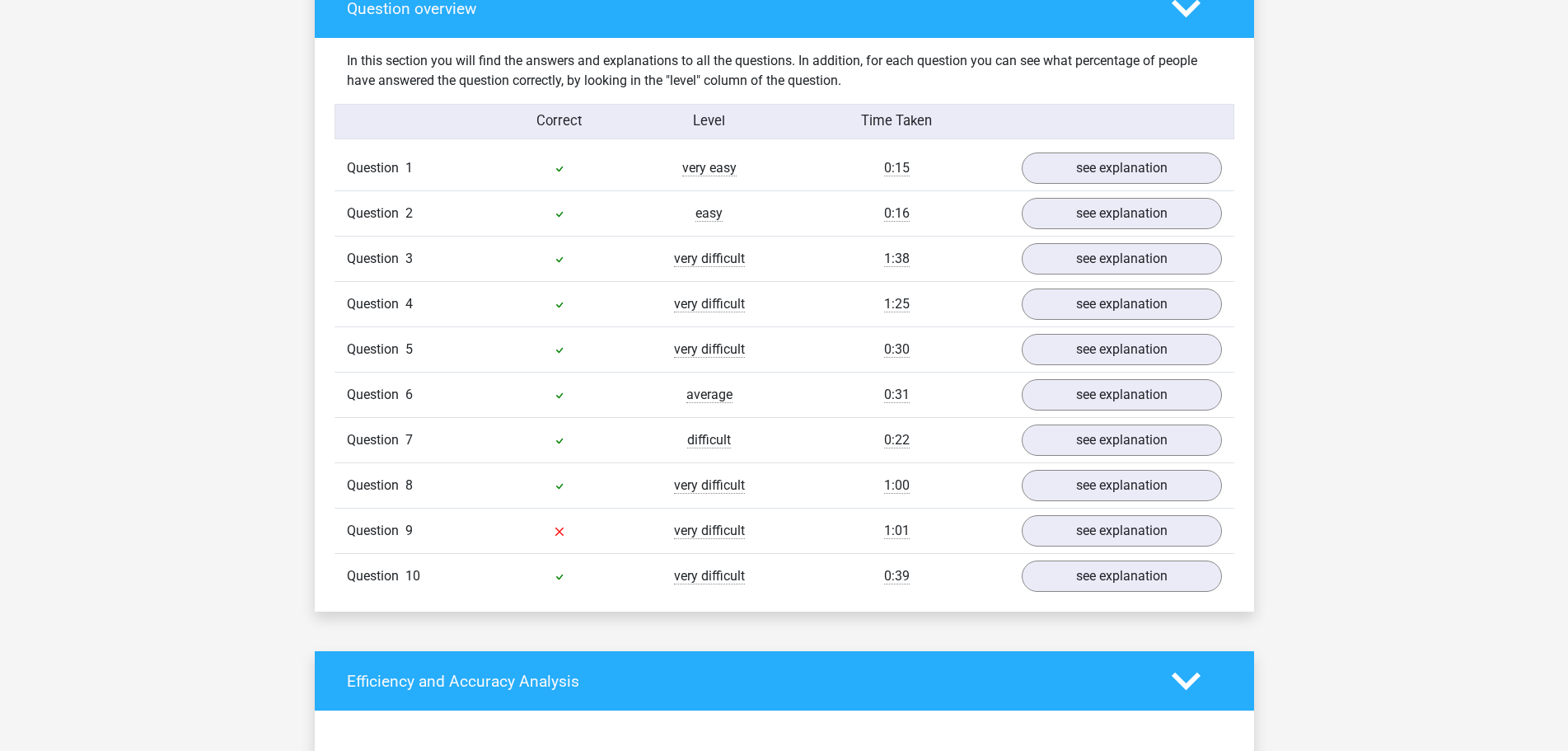
scroll to position [1237, 0]
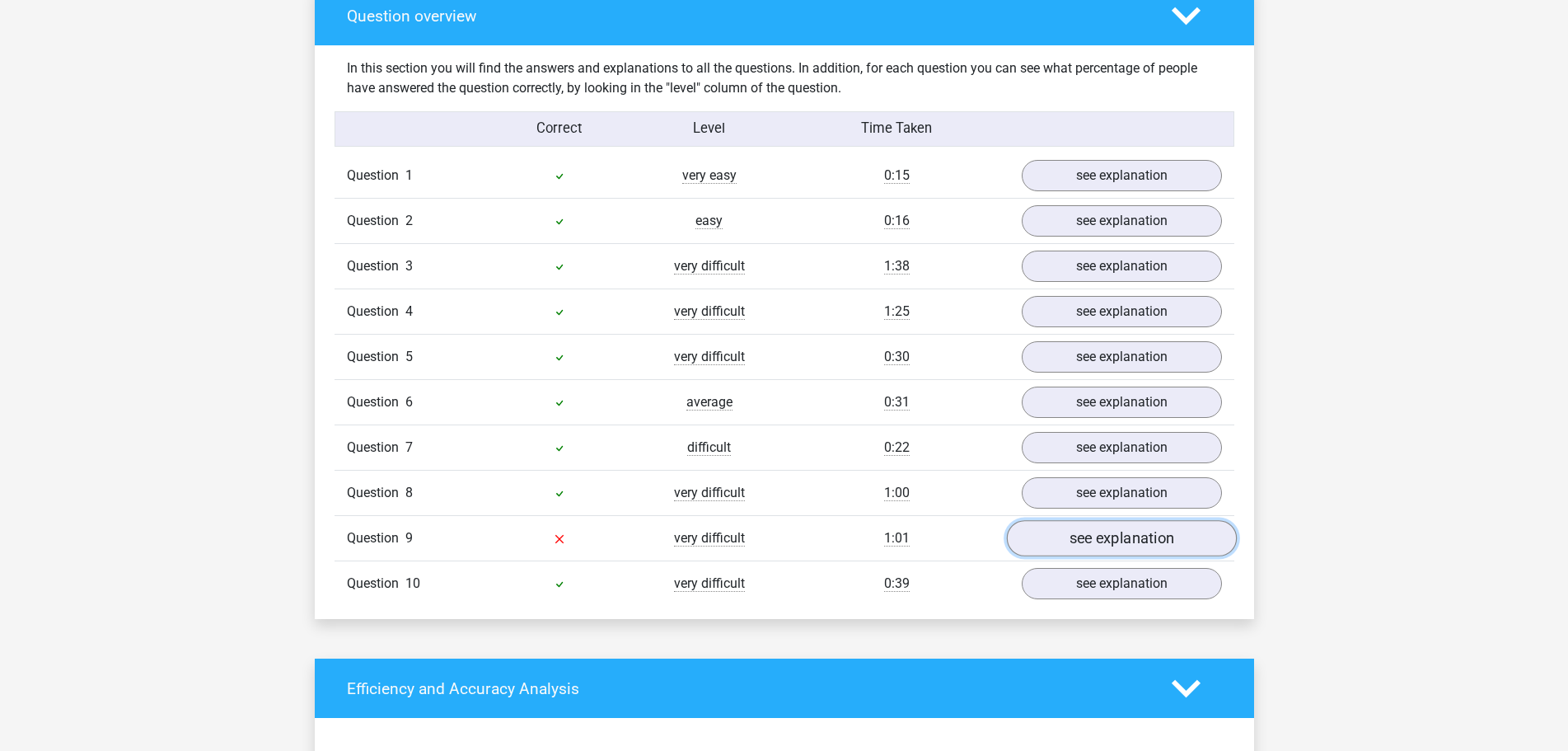
click at [1062, 535] on link "see explanation" at bounding box center [1122, 538] width 230 height 36
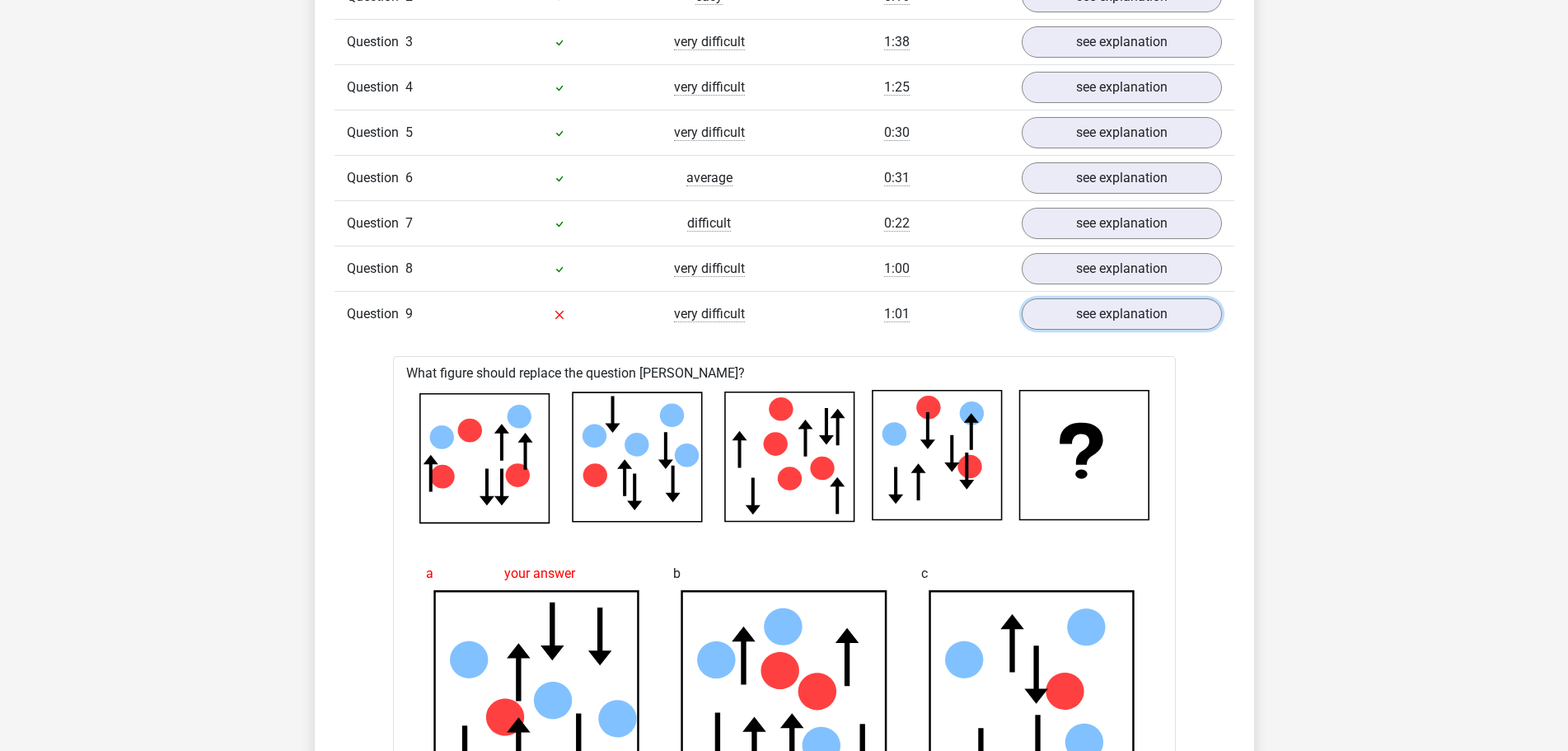
scroll to position [1484, 0]
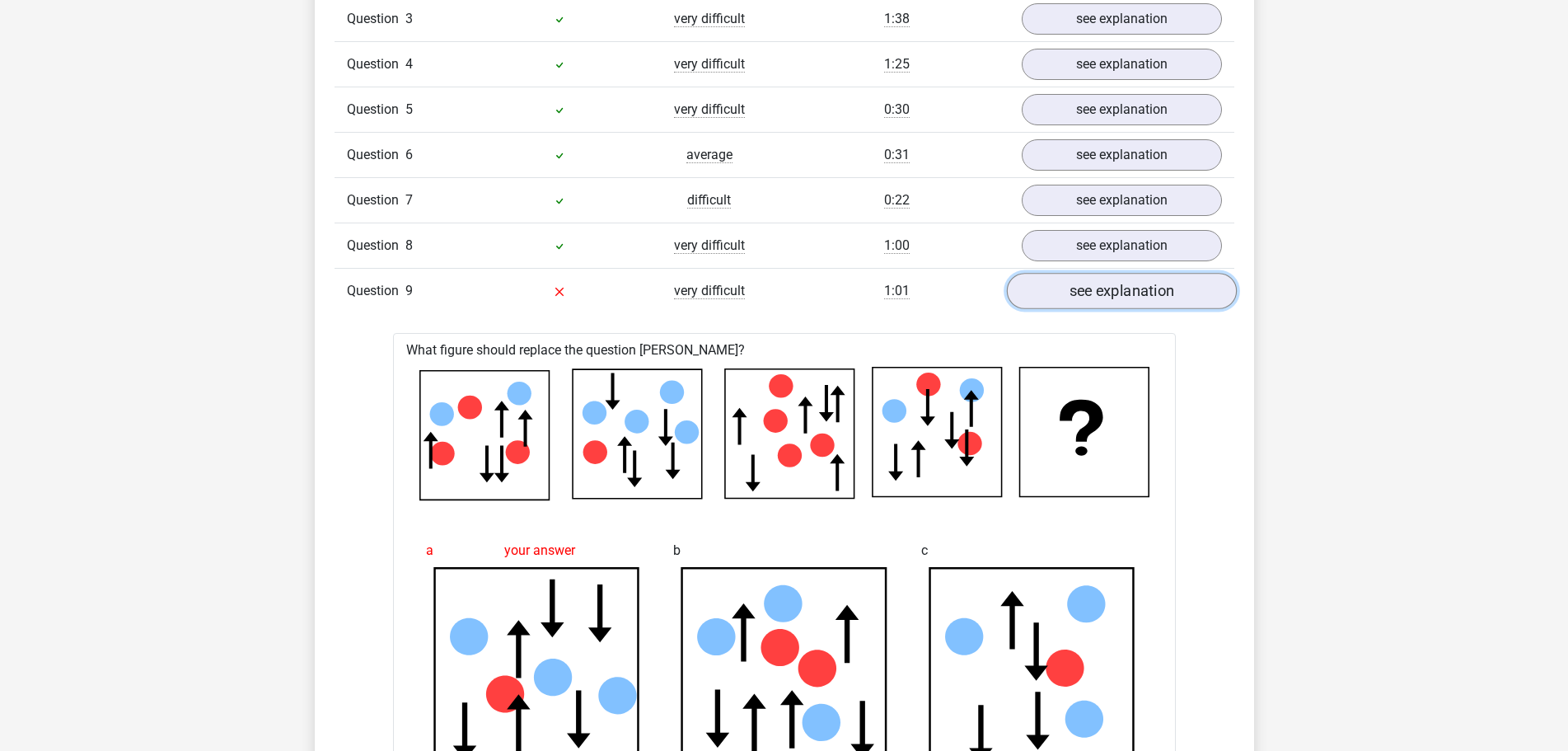
click at [1106, 292] on link "see explanation" at bounding box center [1122, 291] width 230 height 36
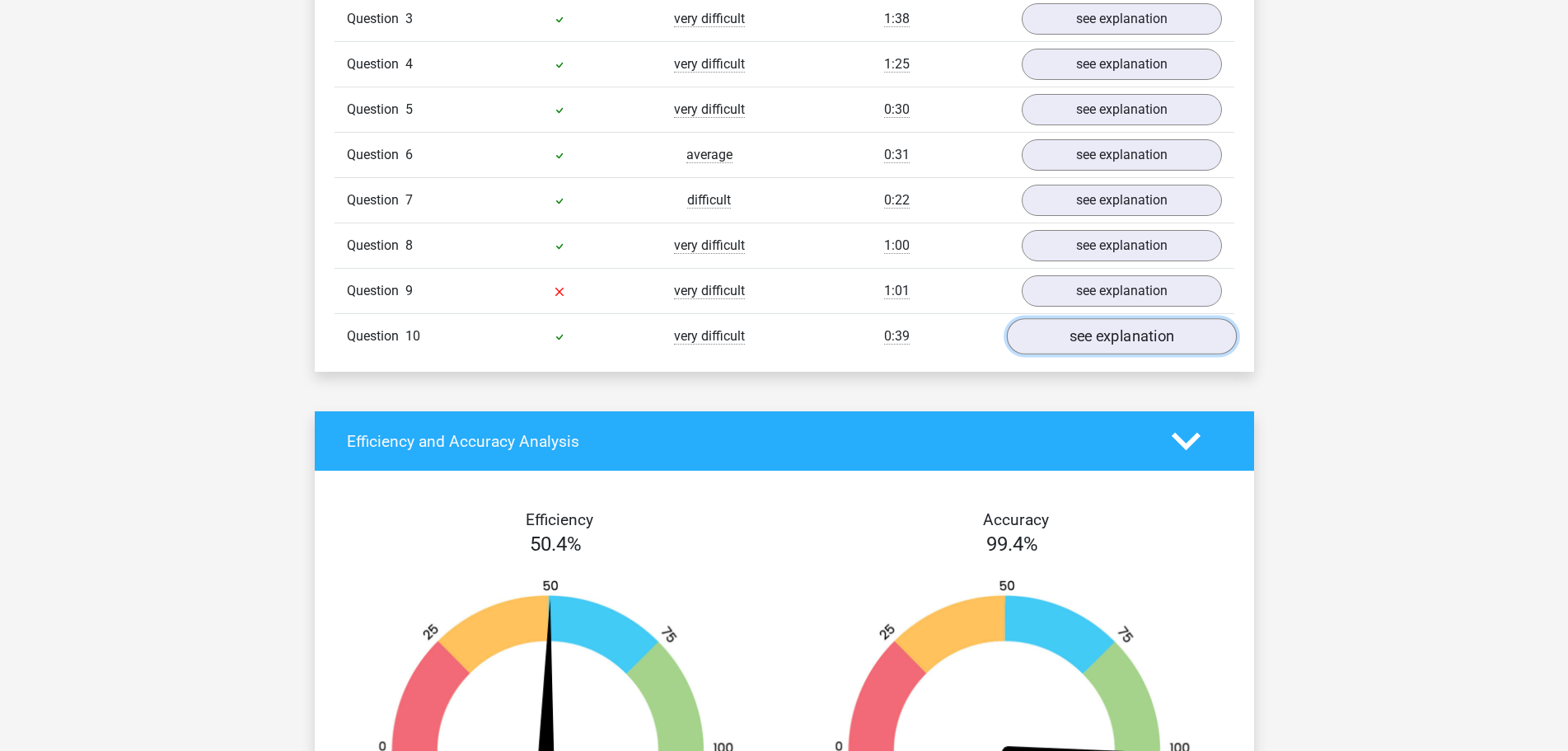
click at [1098, 336] on link "see explanation" at bounding box center [1122, 336] width 230 height 36
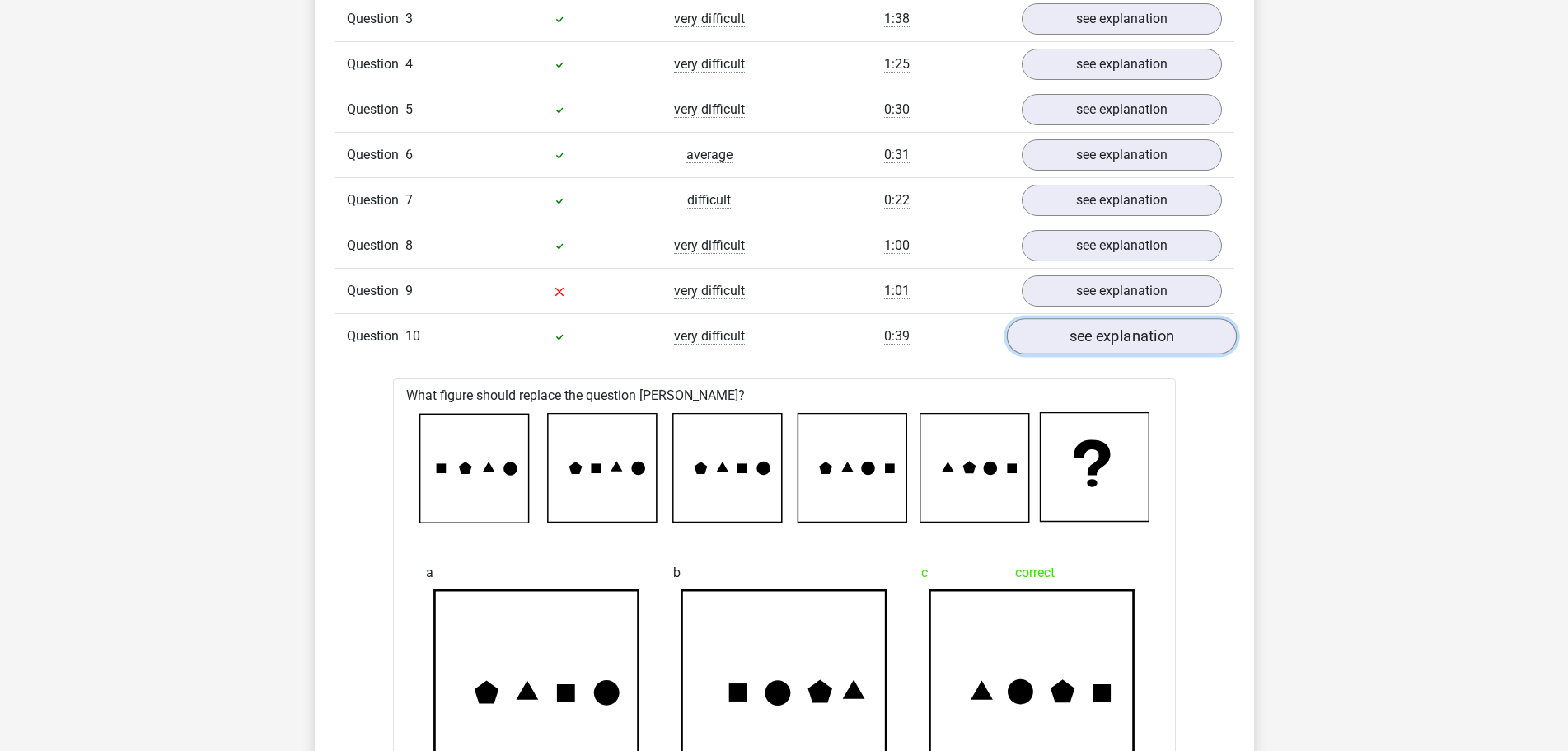
click at [1098, 336] on link "see explanation" at bounding box center [1122, 336] width 230 height 36
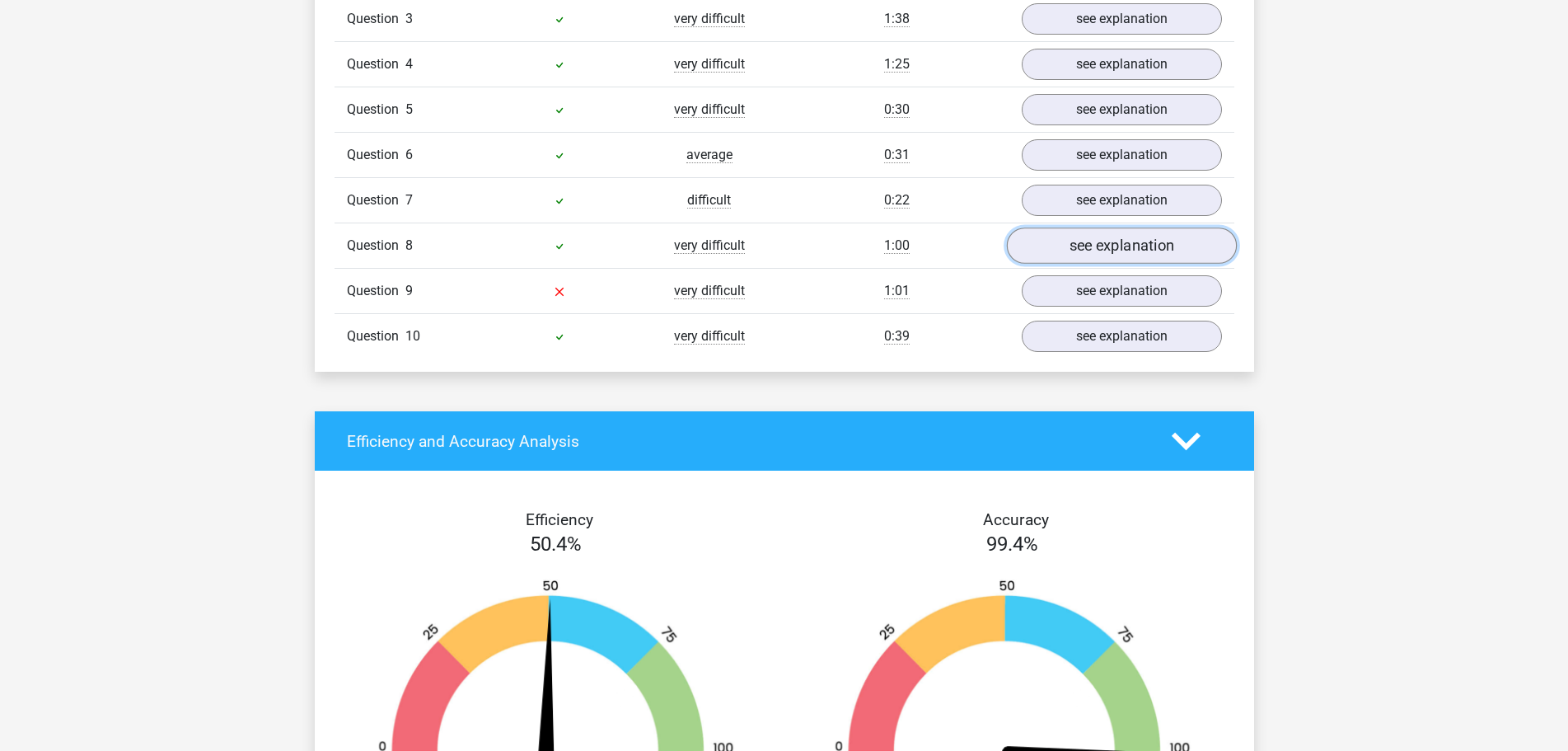
click at [1107, 254] on link "see explanation" at bounding box center [1122, 245] width 230 height 36
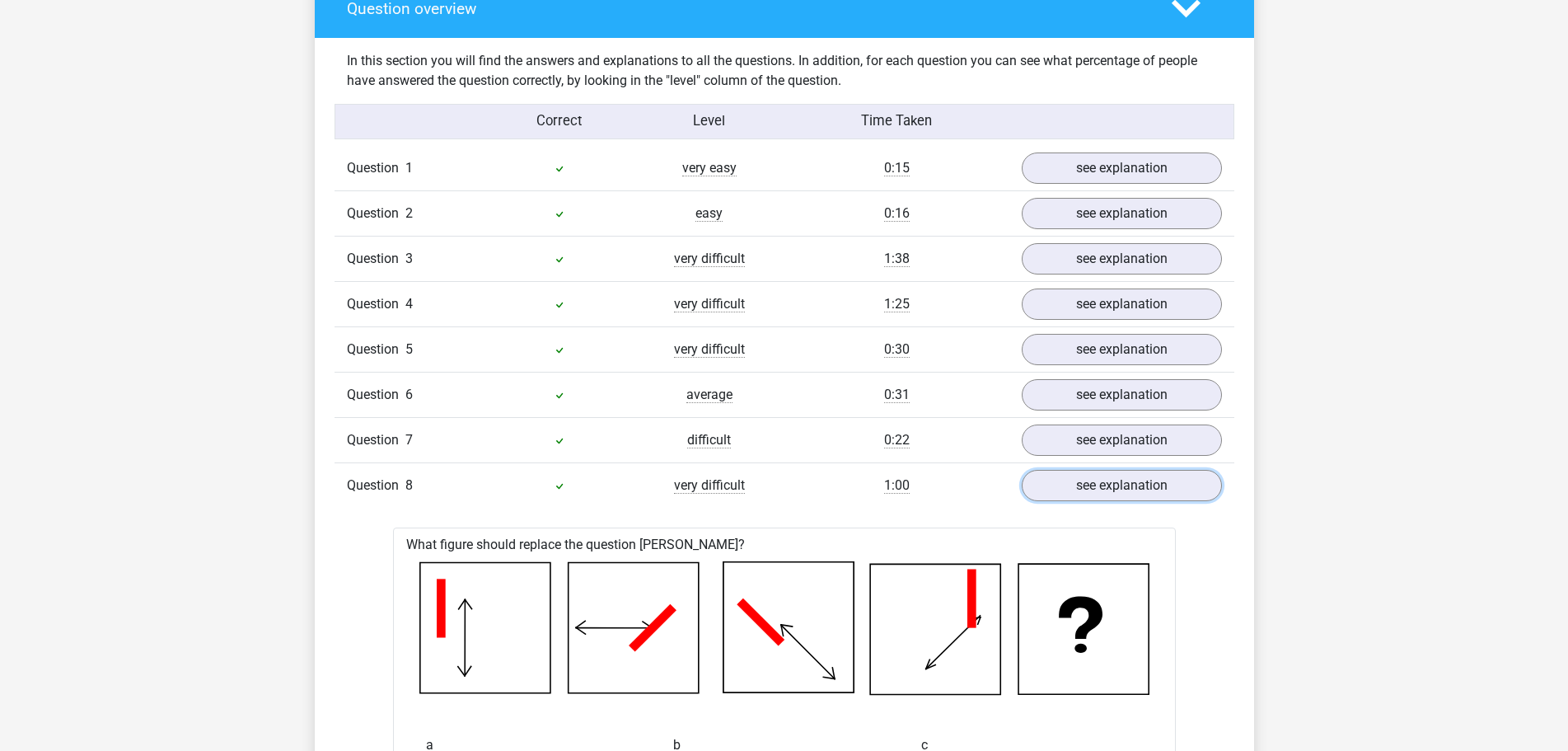
scroll to position [1237, 0]
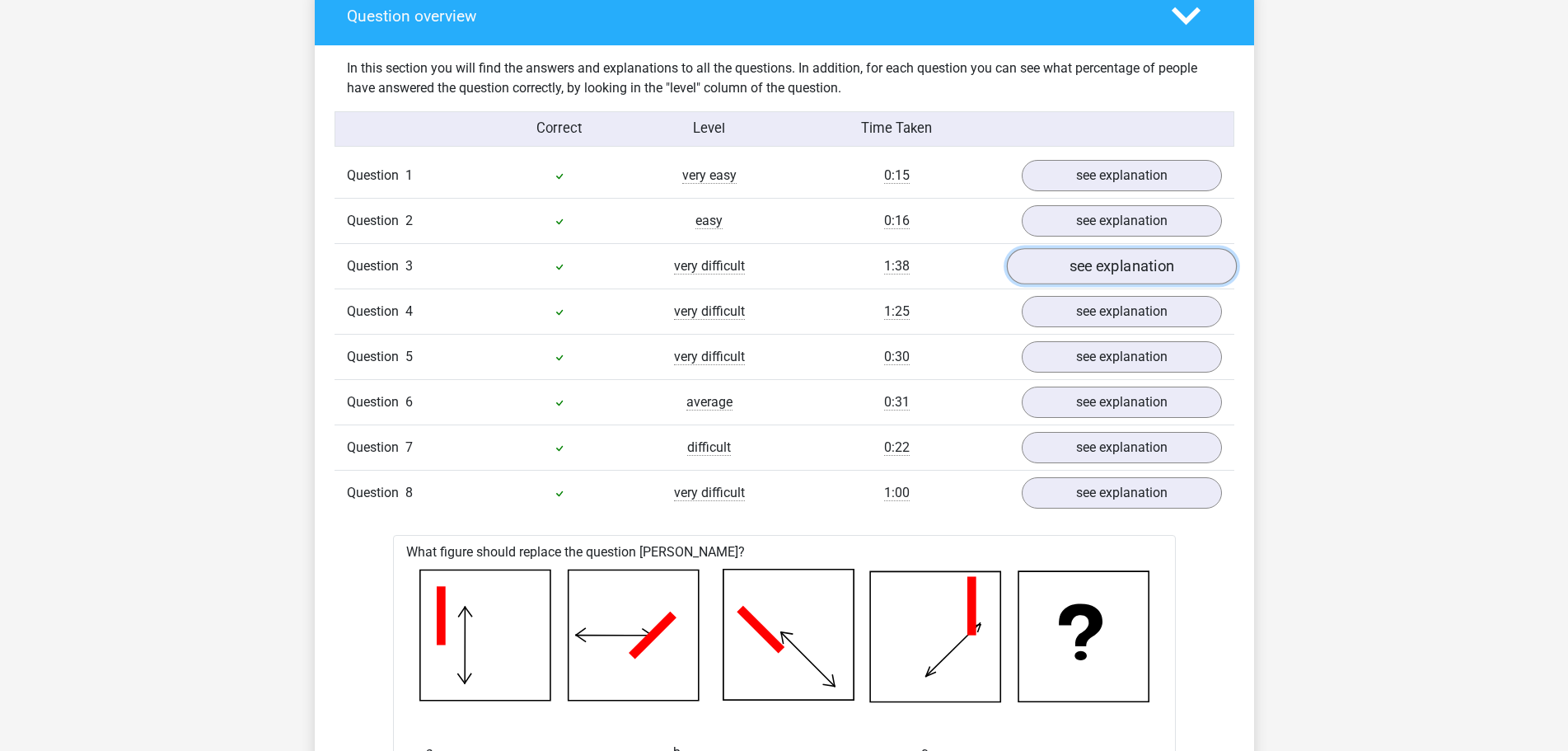
click at [1097, 270] on link "see explanation" at bounding box center [1122, 266] width 230 height 36
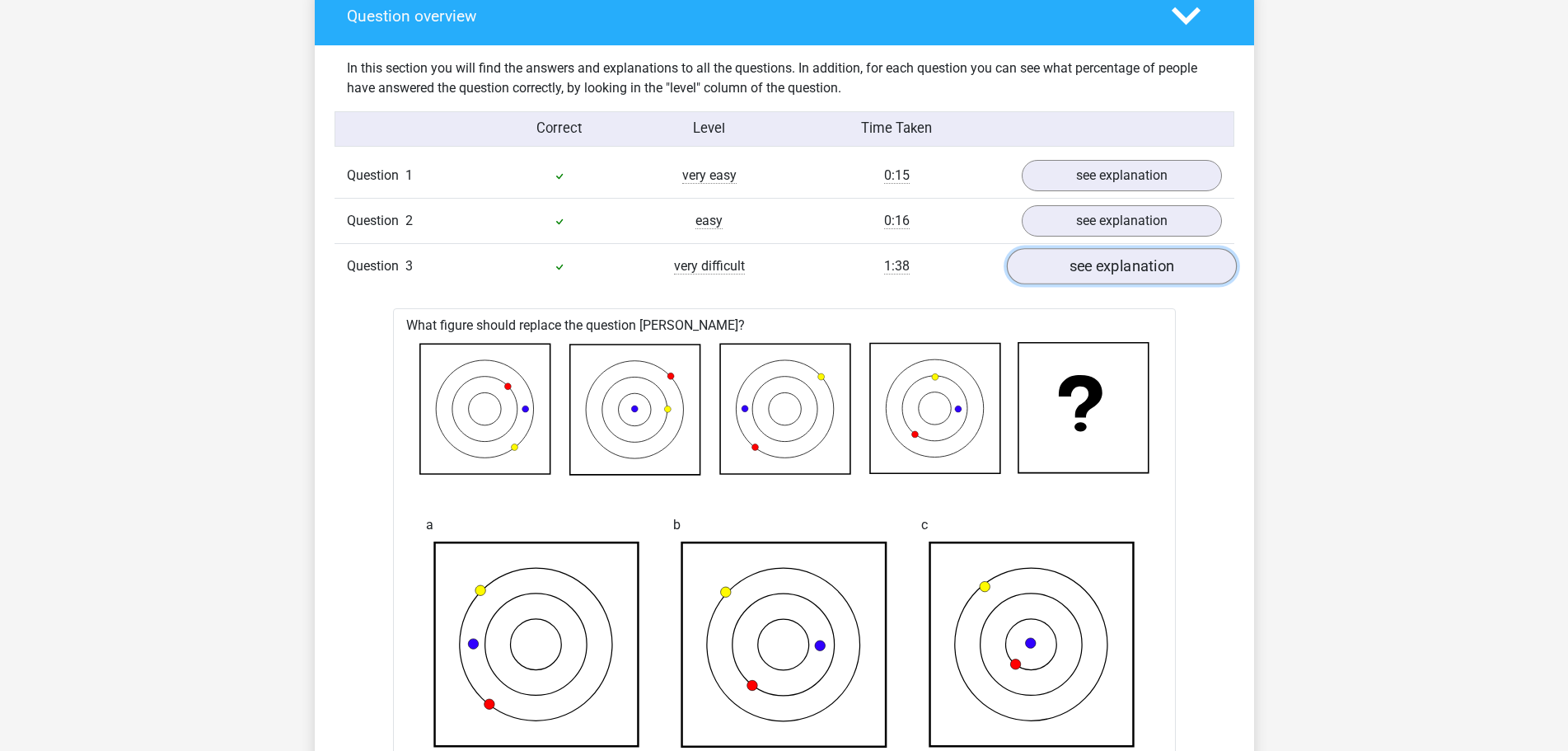
click at [1096, 270] on link "see explanation" at bounding box center [1122, 266] width 230 height 36
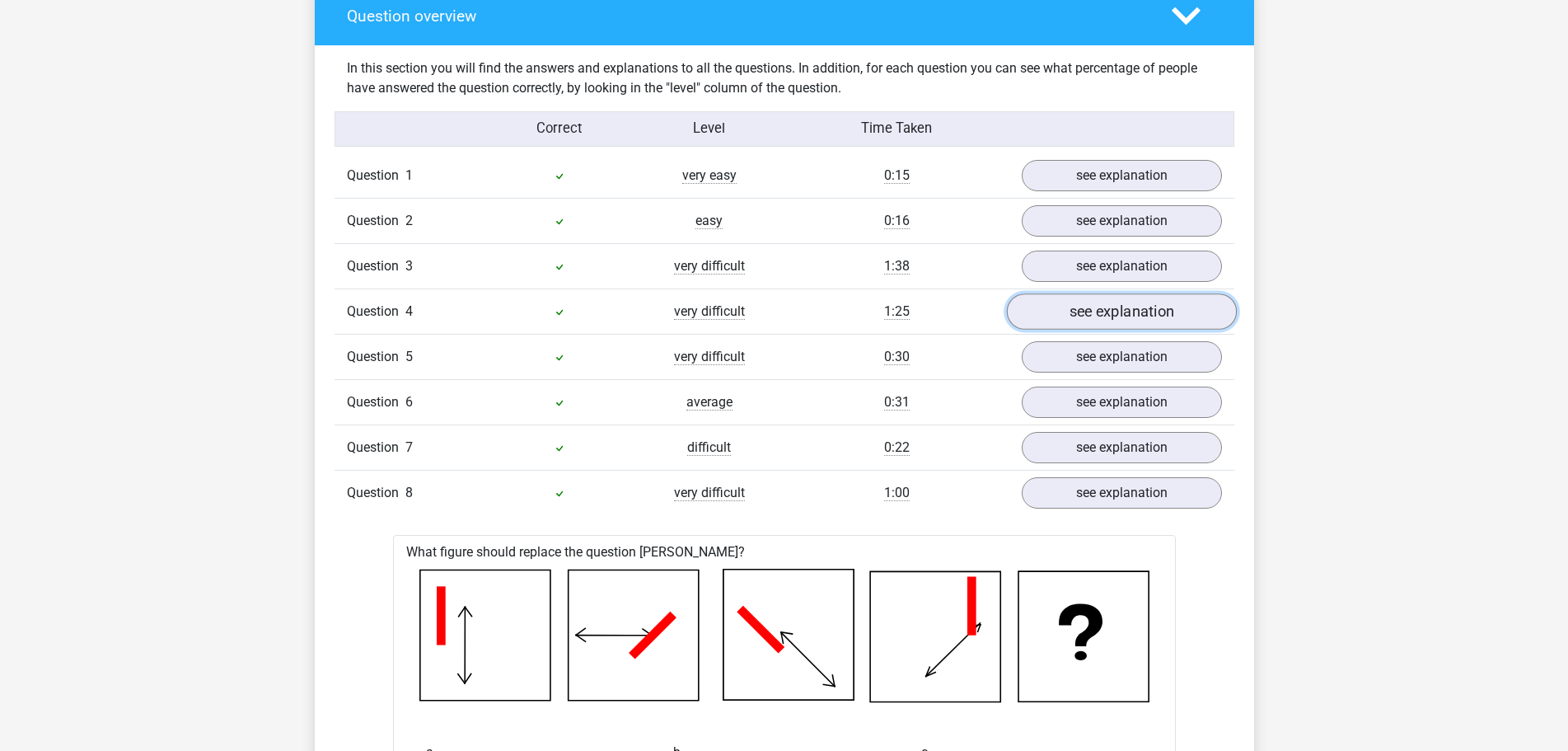
click at [1097, 308] on link "see explanation" at bounding box center [1122, 312] width 230 height 36
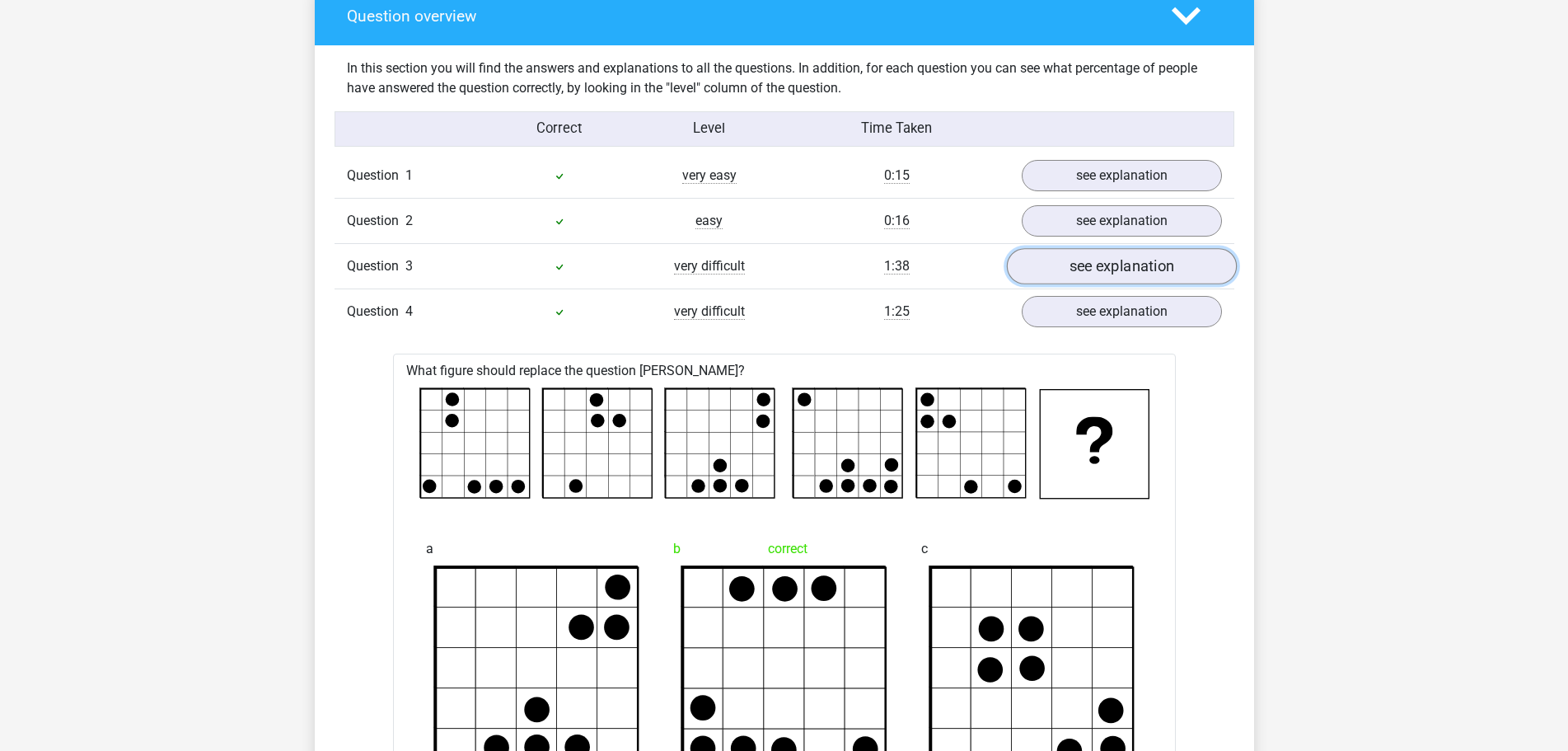
click at [1061, 269] on link "see explanation" at bounding box center [1122, 266] width 230 height 36
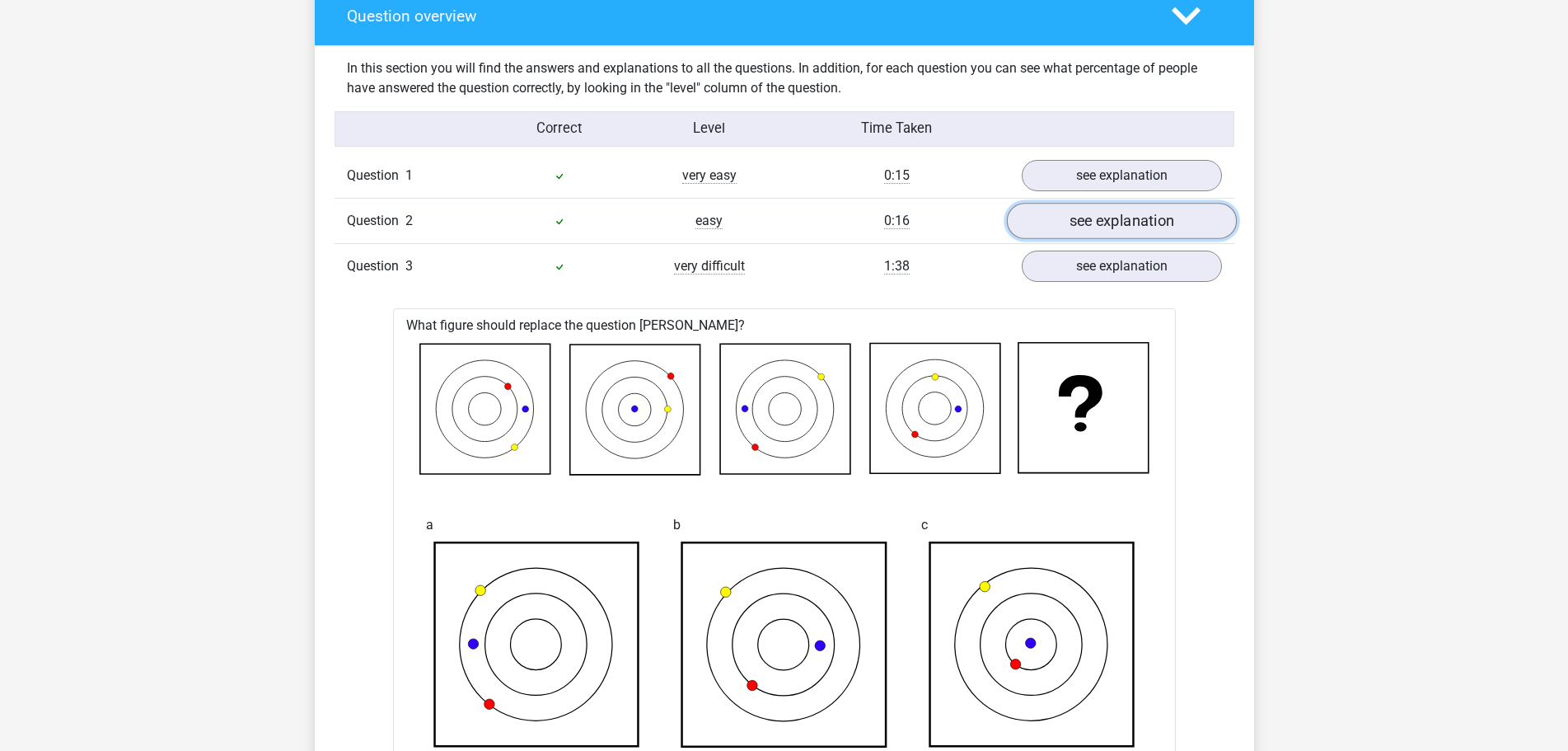
click at [1081, 236] on link "see explanation" at bounding box center [1122, 221] width 230 height 36
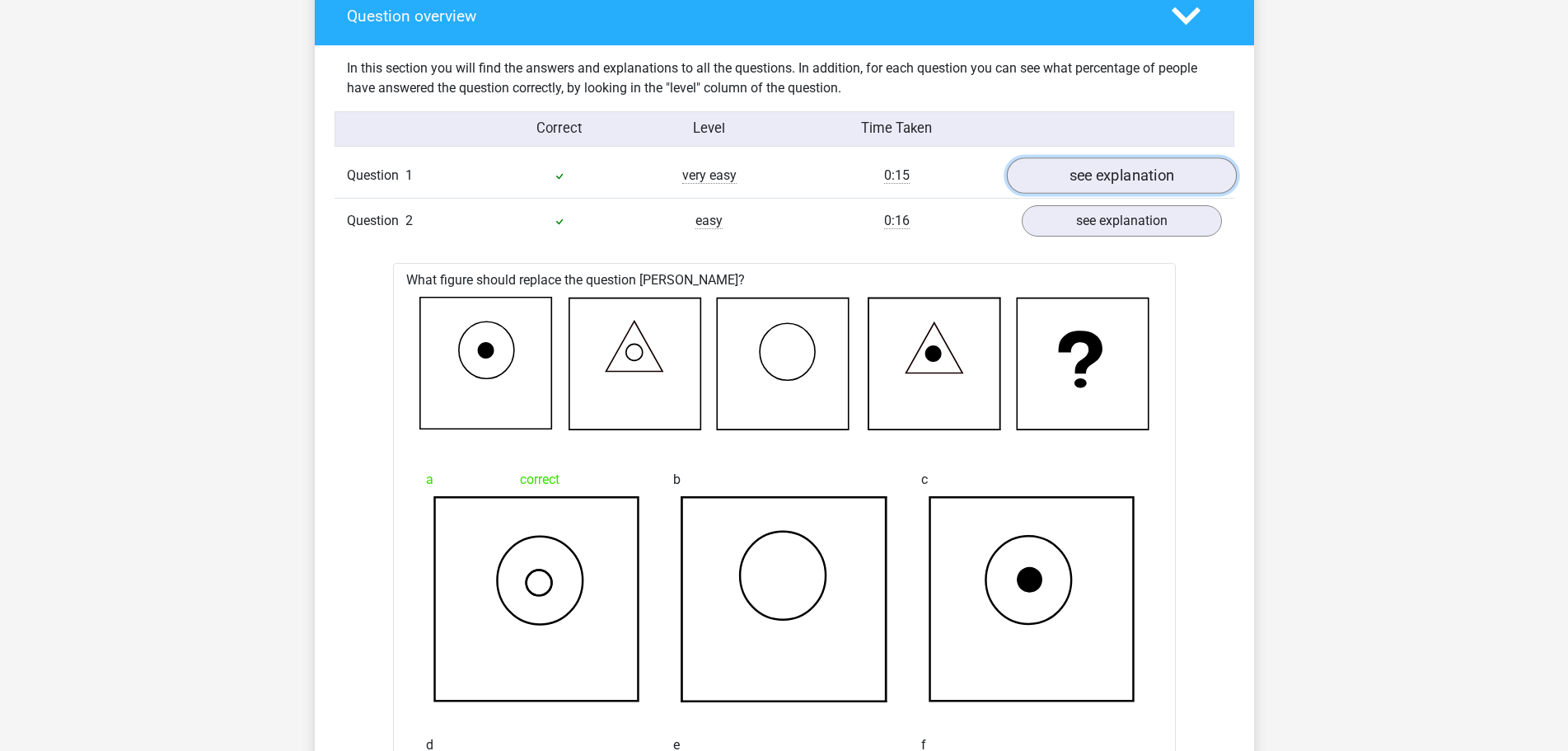
click at [1097, 181] on link "see explanation" at bounding box center [1122, 175] width 230 height 36
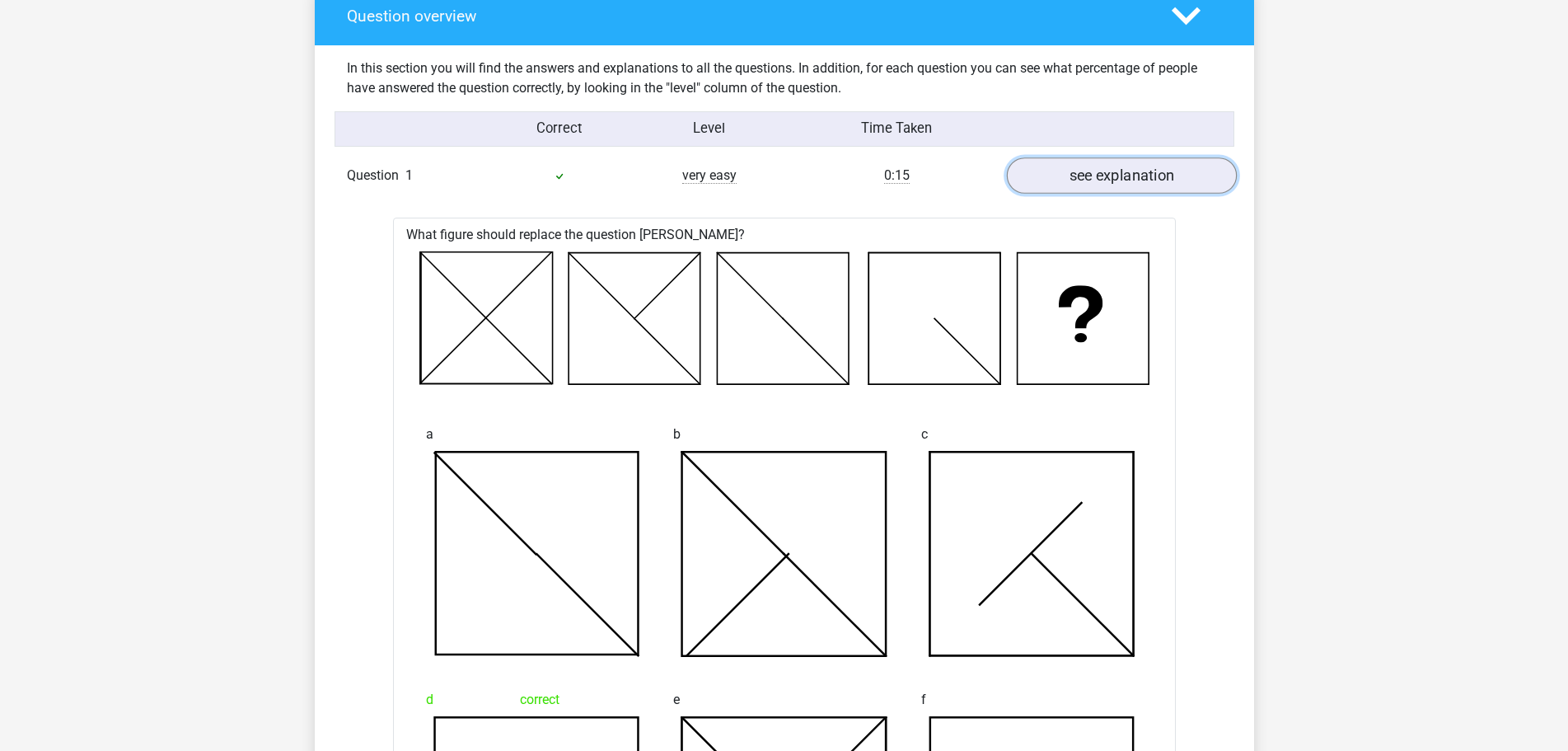
click at [1097, 177] on link "see explanation" at bounding box center [1122, 175] width 230 height 36
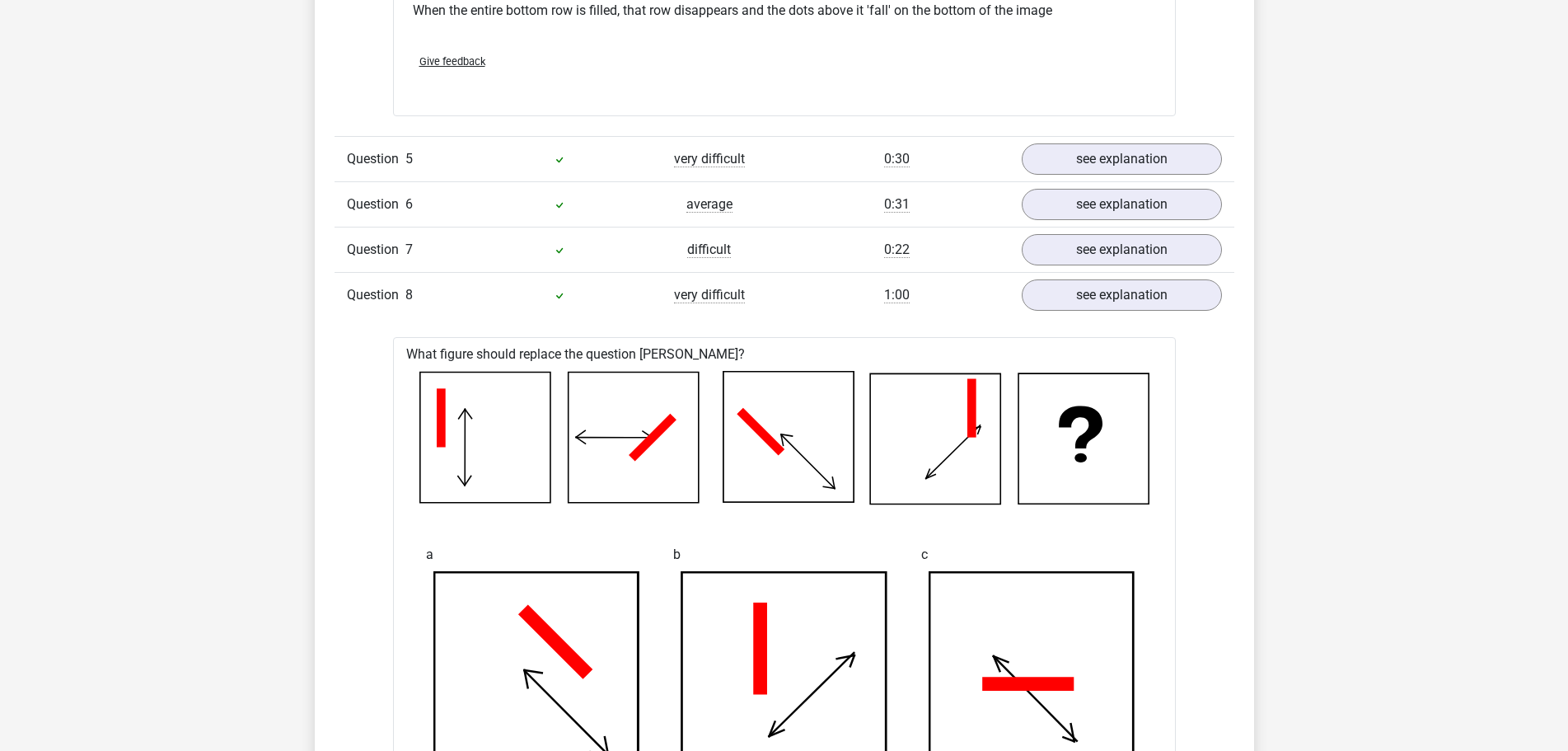
scroll to position [4369, 0]
